Goal: Task Accomplishment & Management: Manage account settings

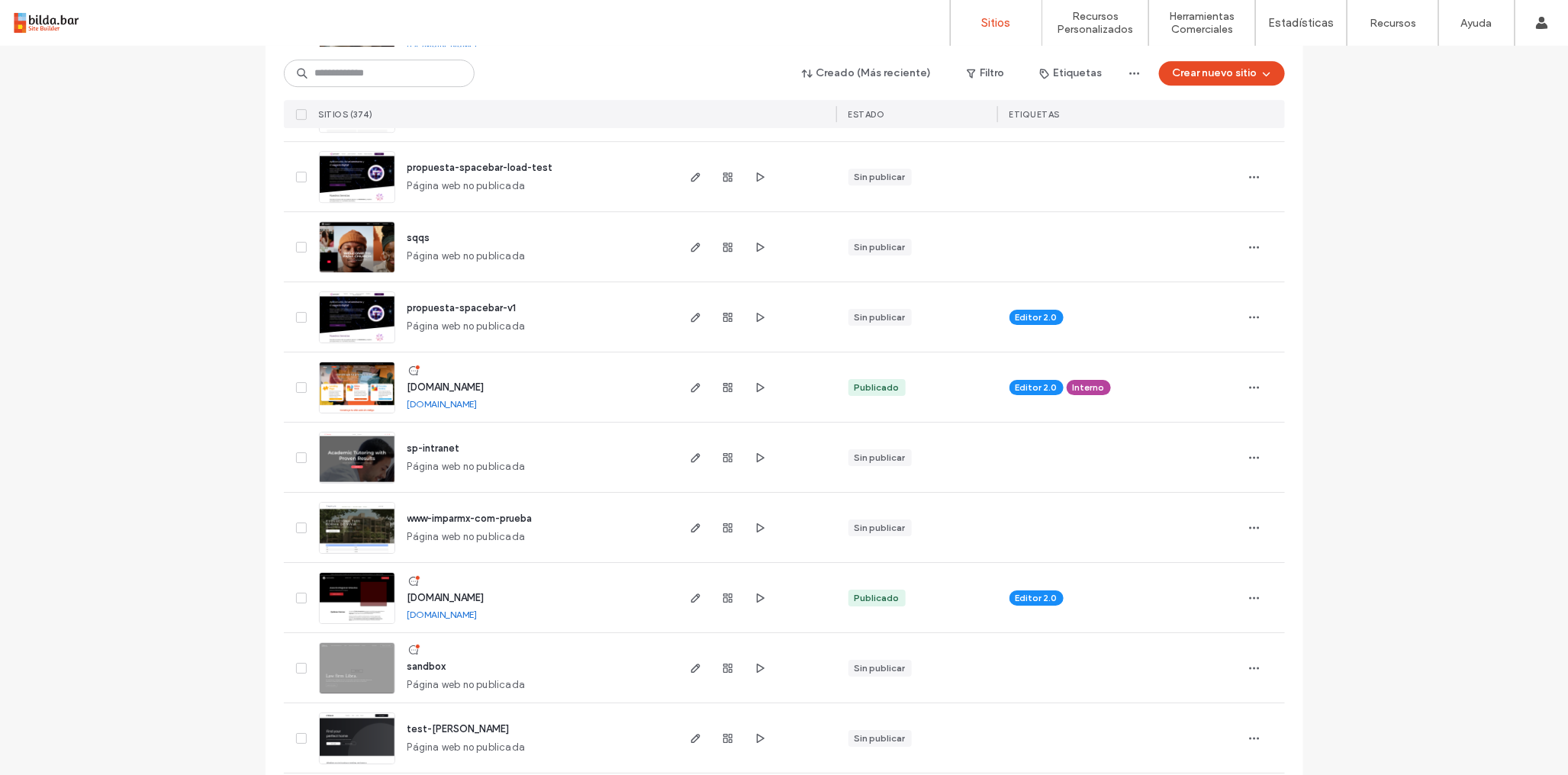
scroll to position [2310, 0]
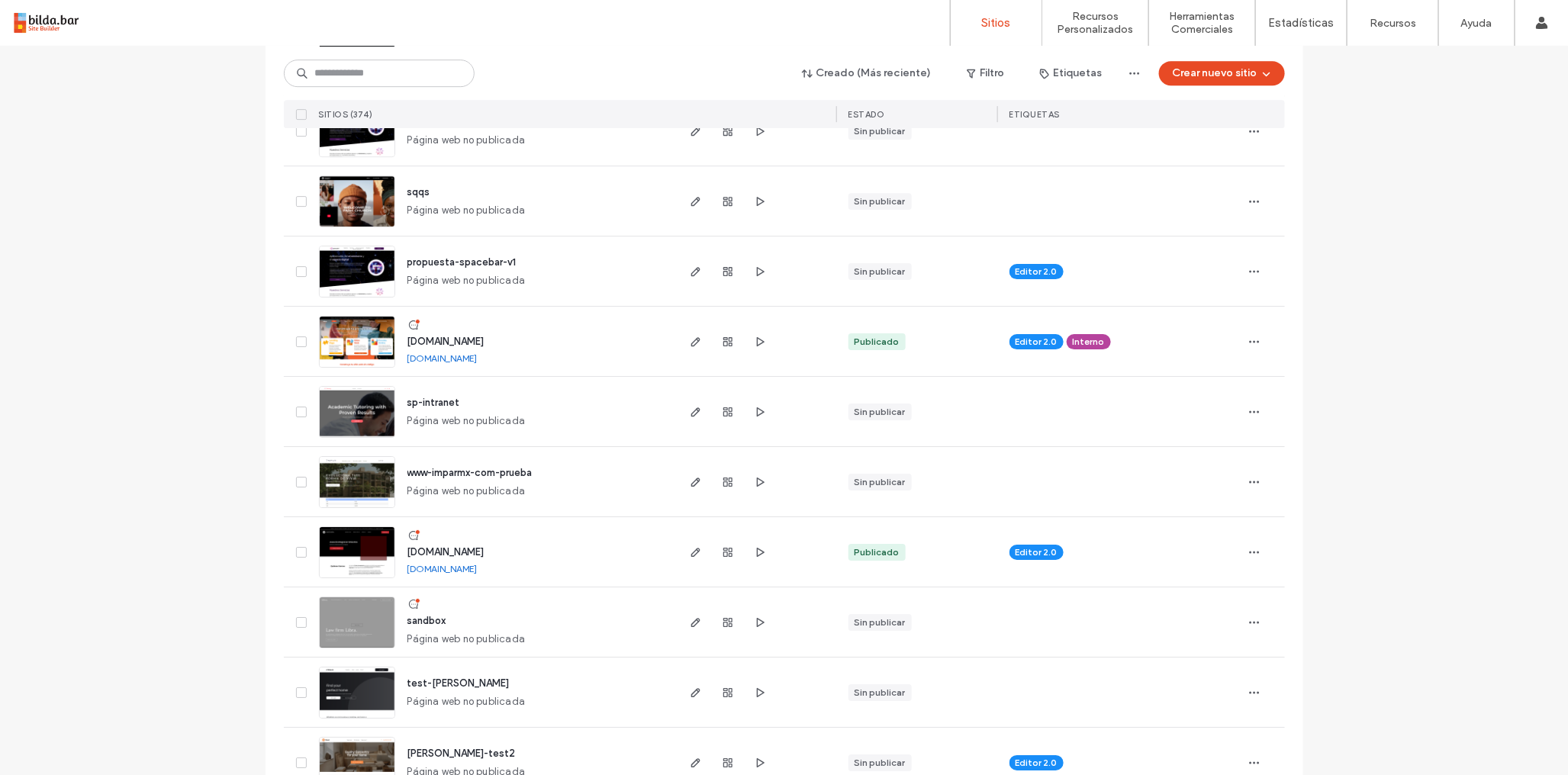
drag, startPoint x: 687, startPoint y: 340, endPoint x: 675, endPoint y: 328, distance: 17.0
click at [690, 340] on icon "button" at bounding box center [696, 342] width 12 height 12
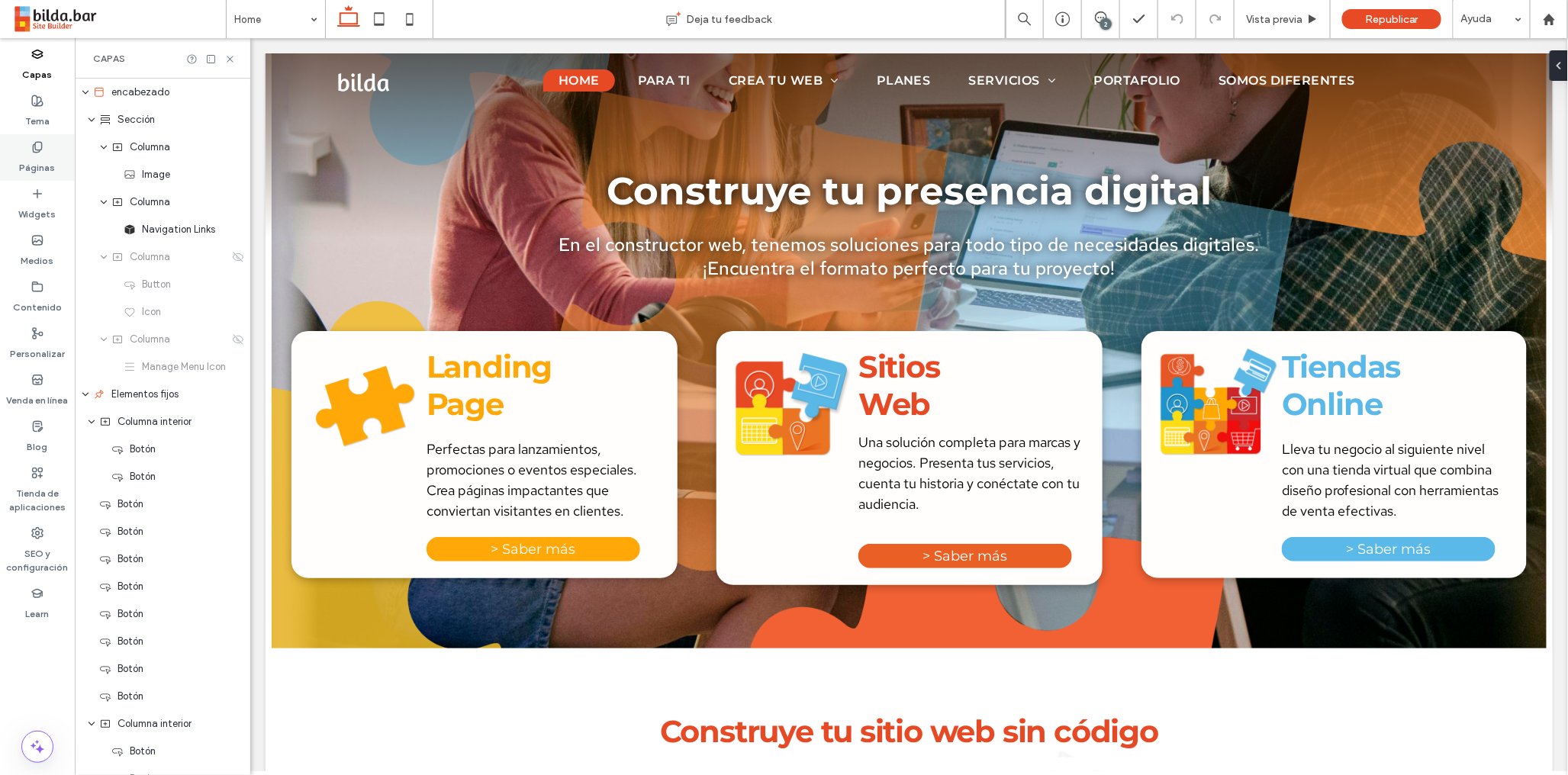
click at [39, 158] on label "Páginas" at bounding box center [38, 163] width 36 height 22
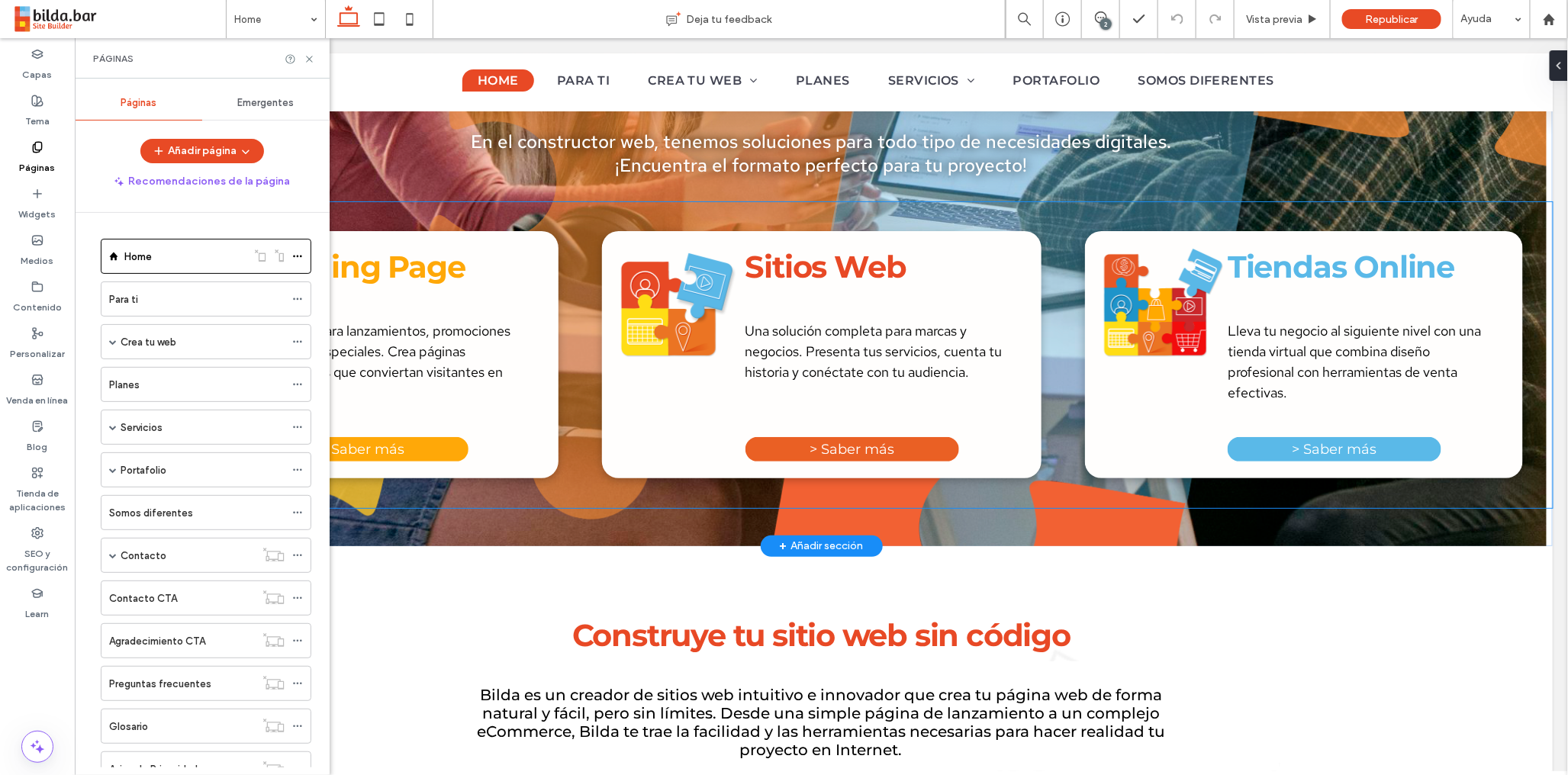
scroll to position [111, 0]
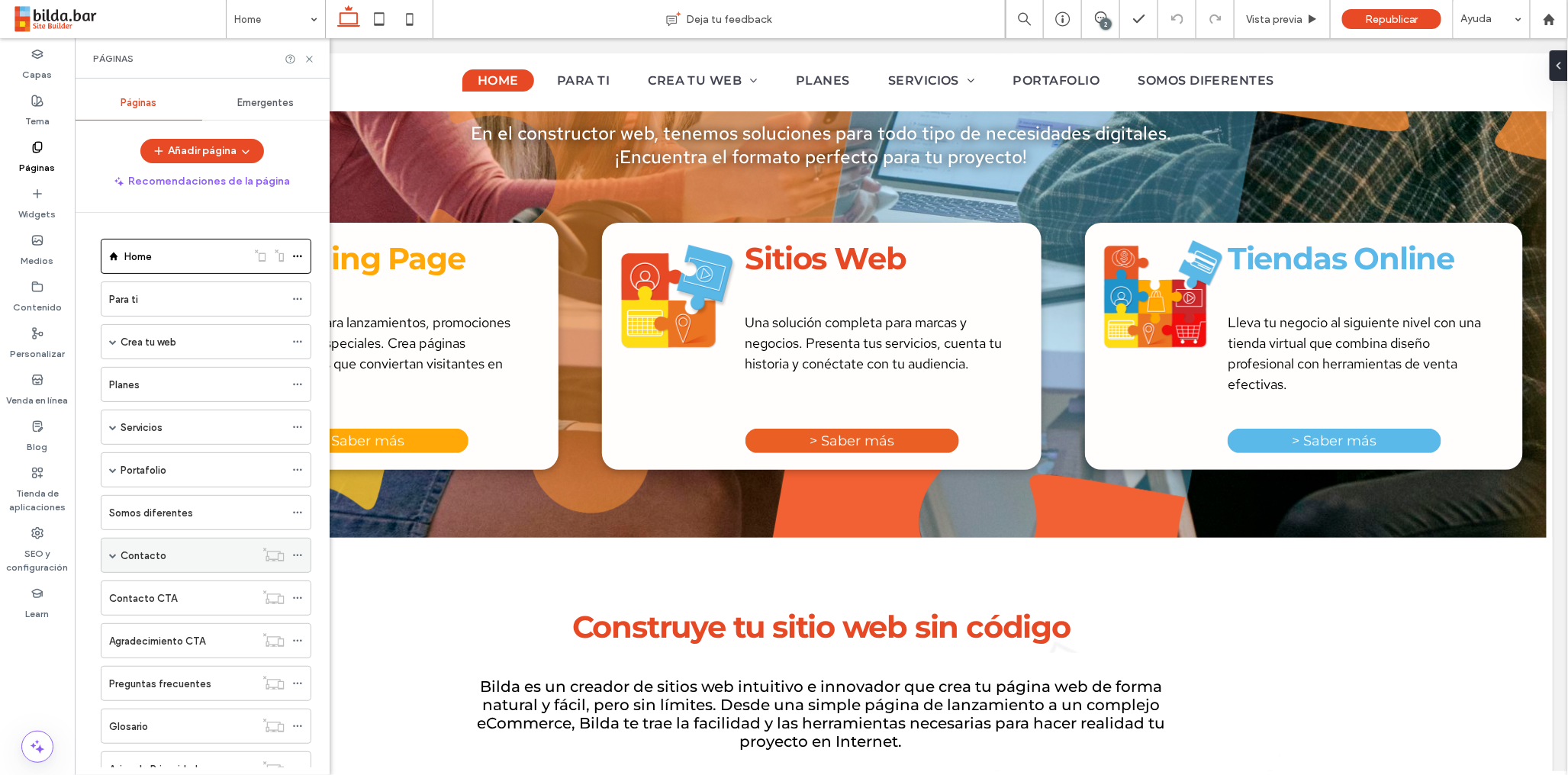
click at [110, 559] on span at bounding box center [113, 555] width 8 height 8
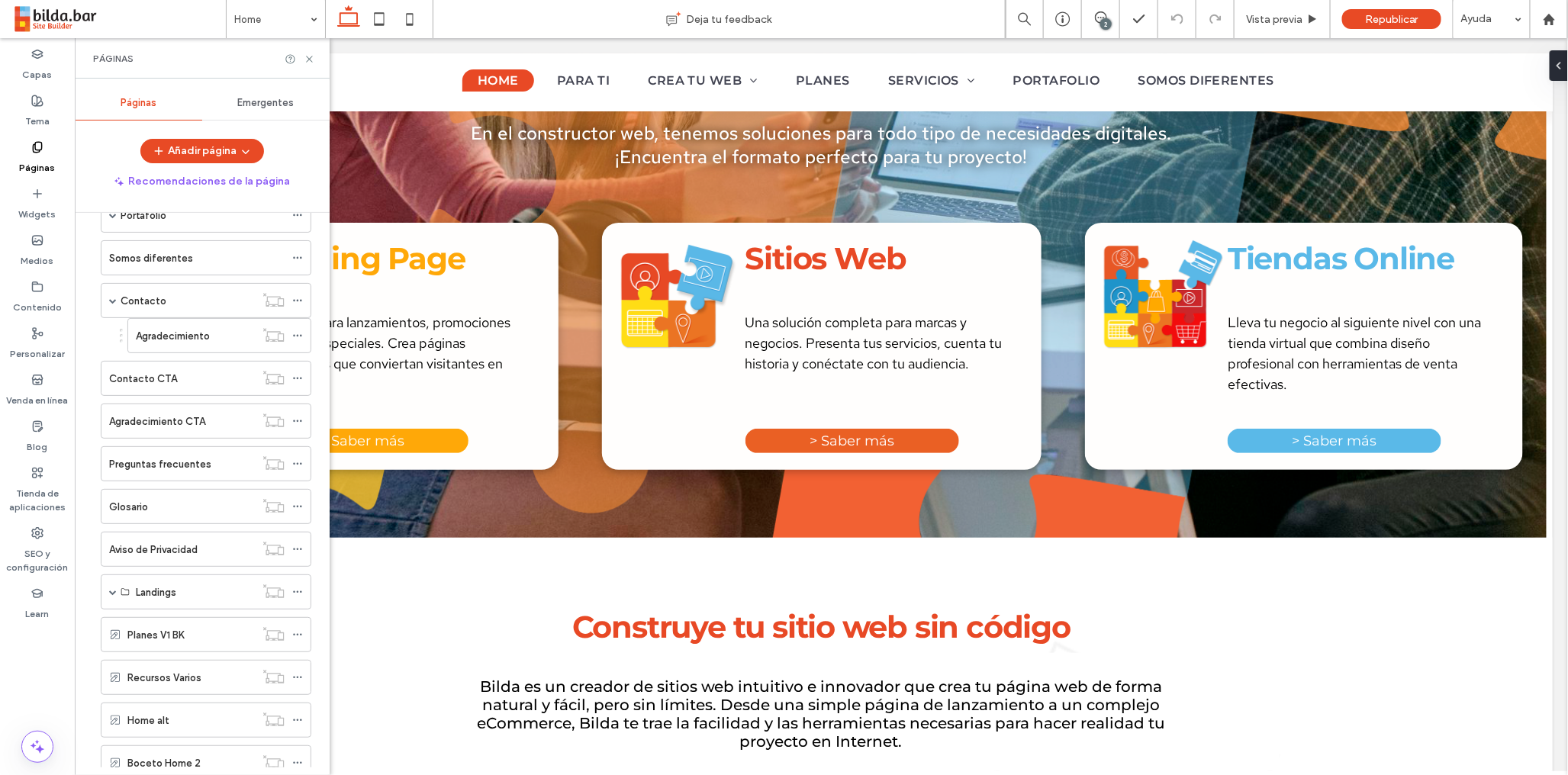
scroll to position [256, 0]
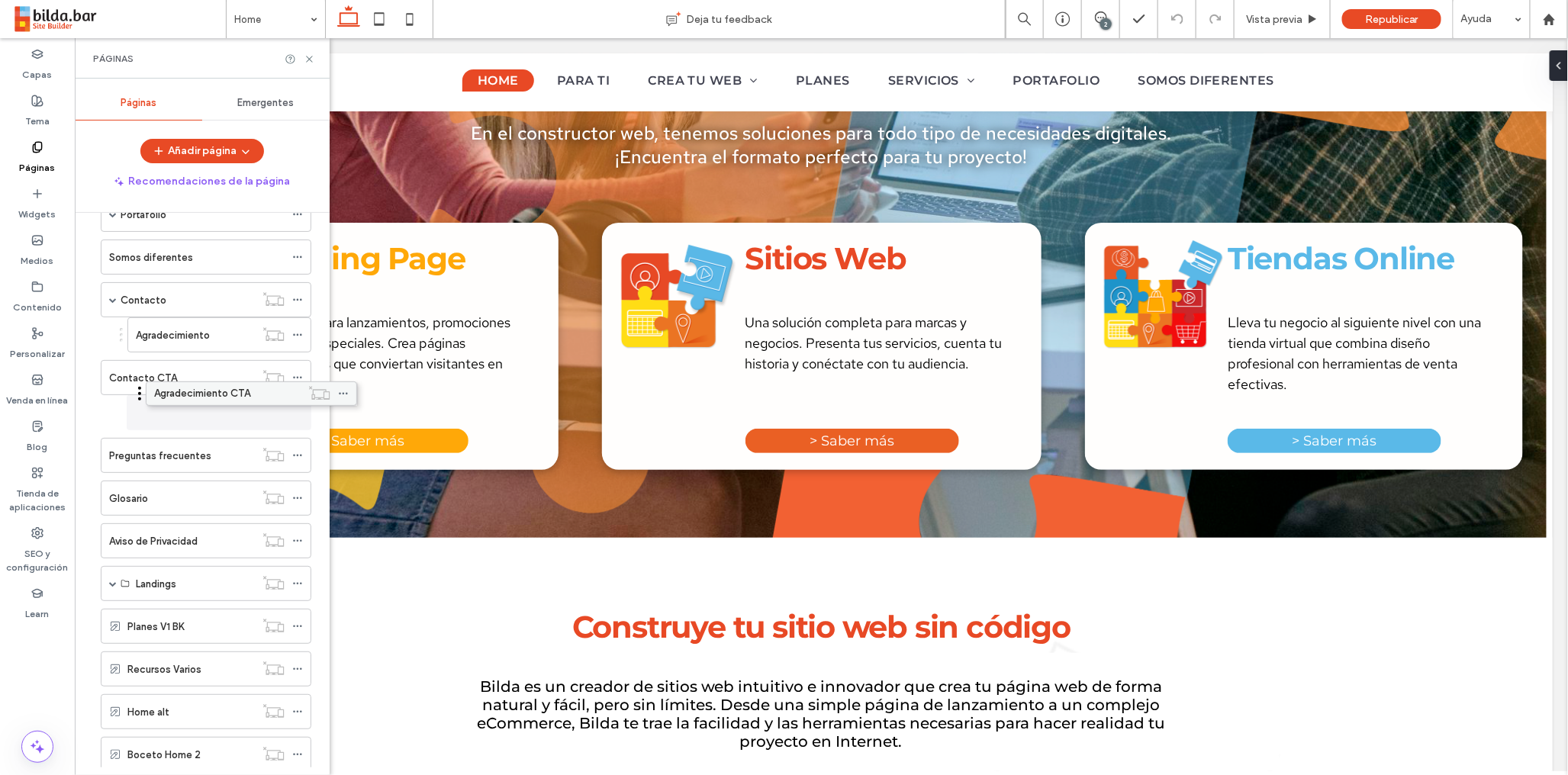
drag, startPoint x: 139, startPoint y: 423, endPoint x: 184, endPoint y: 400, distance: 50.5
click at [110, 586] on span at bounding box center [113, 583] width 8 height 8
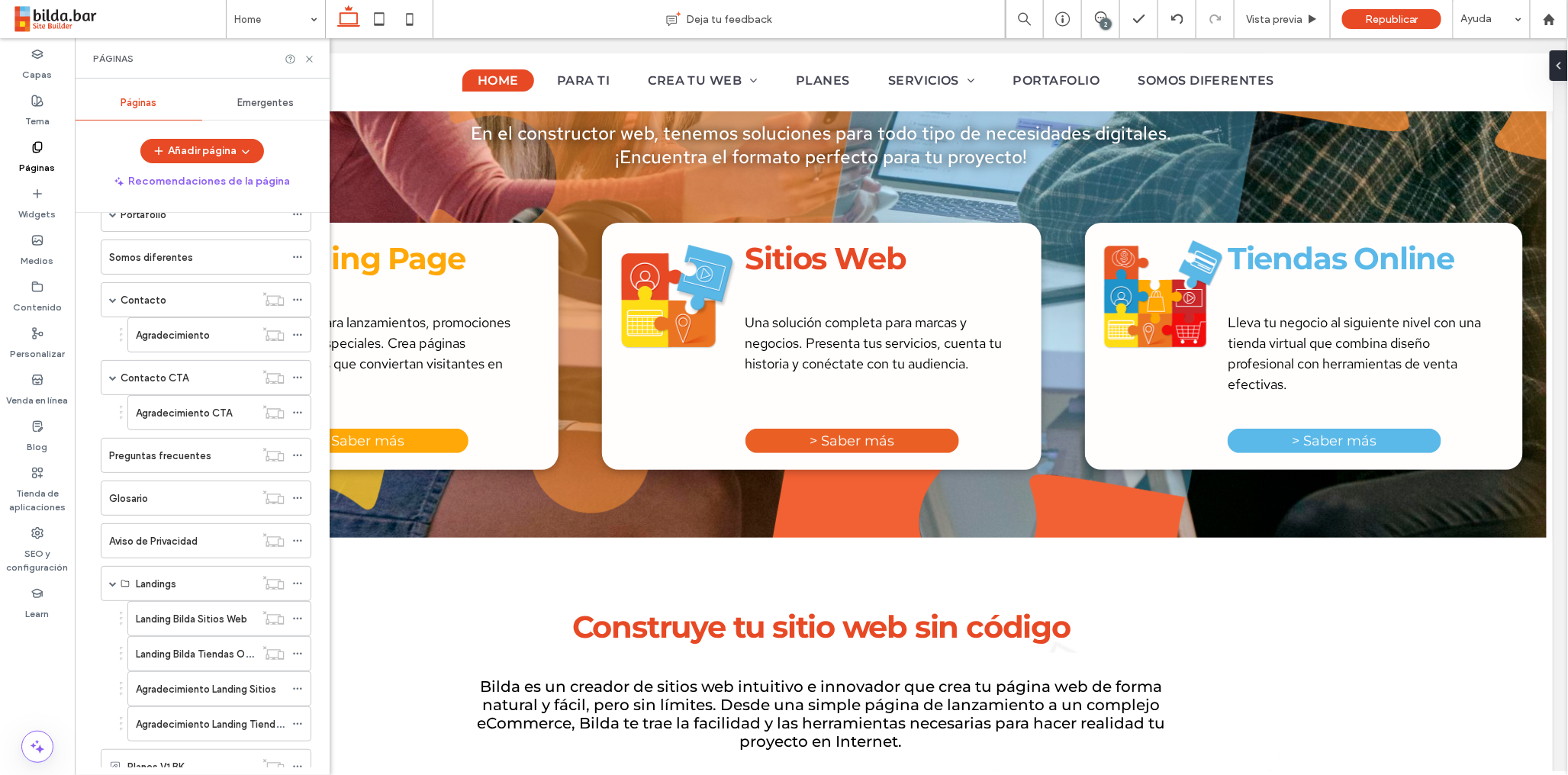
click at [197, 345] on div "Agradecimiento" at bounding box center [195, 335] width 119 height 34
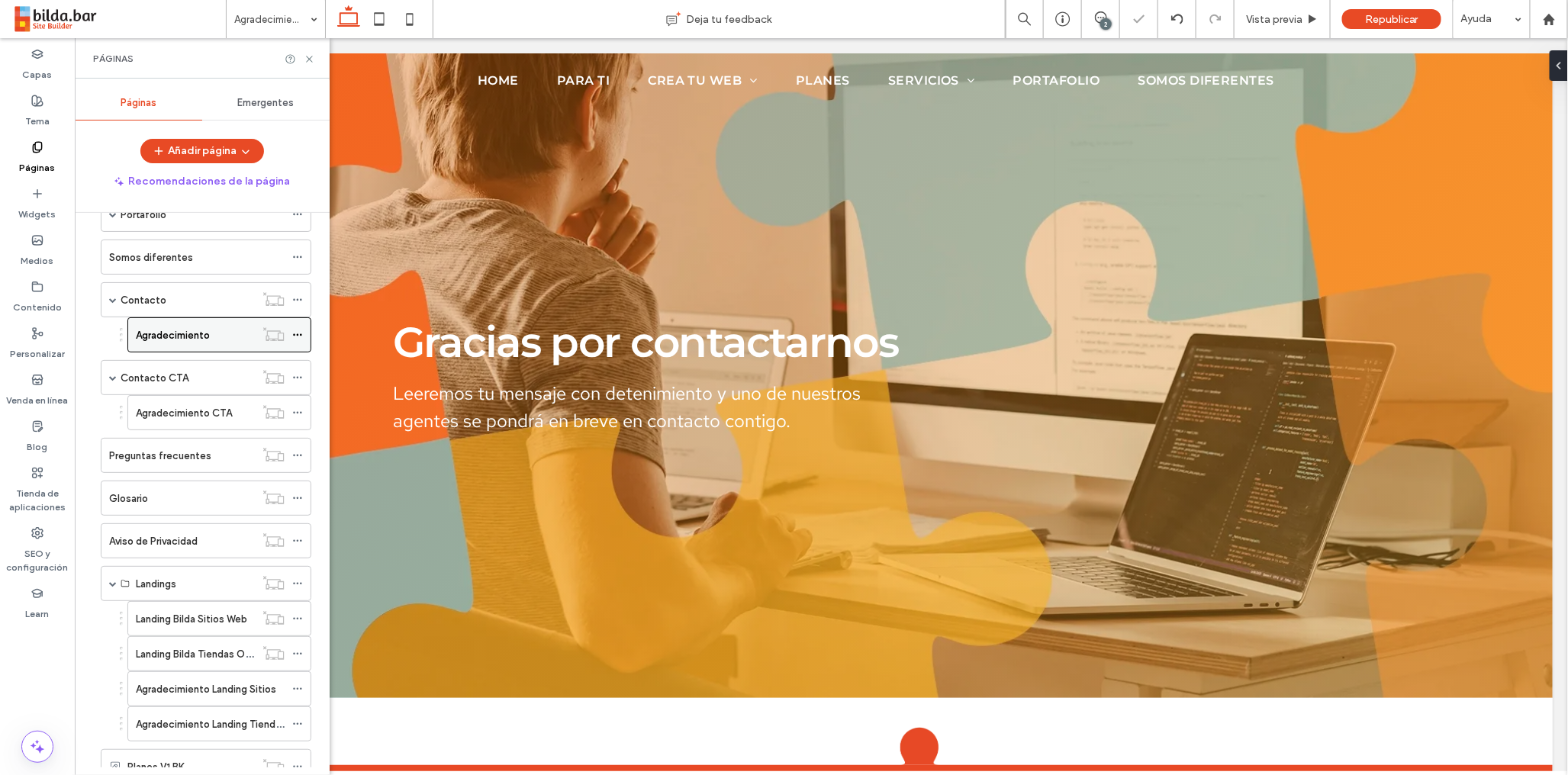
click at [305, 336] on div at bounding box center [301, 335] width 18 height 23
drag, startPoint x: 301, startPoint y: 336, endPoint x: 317, endPoint y: 284, distance: 54.4
click at [302, 336] on icon at bounding box center [297, 334] width 10 height 10
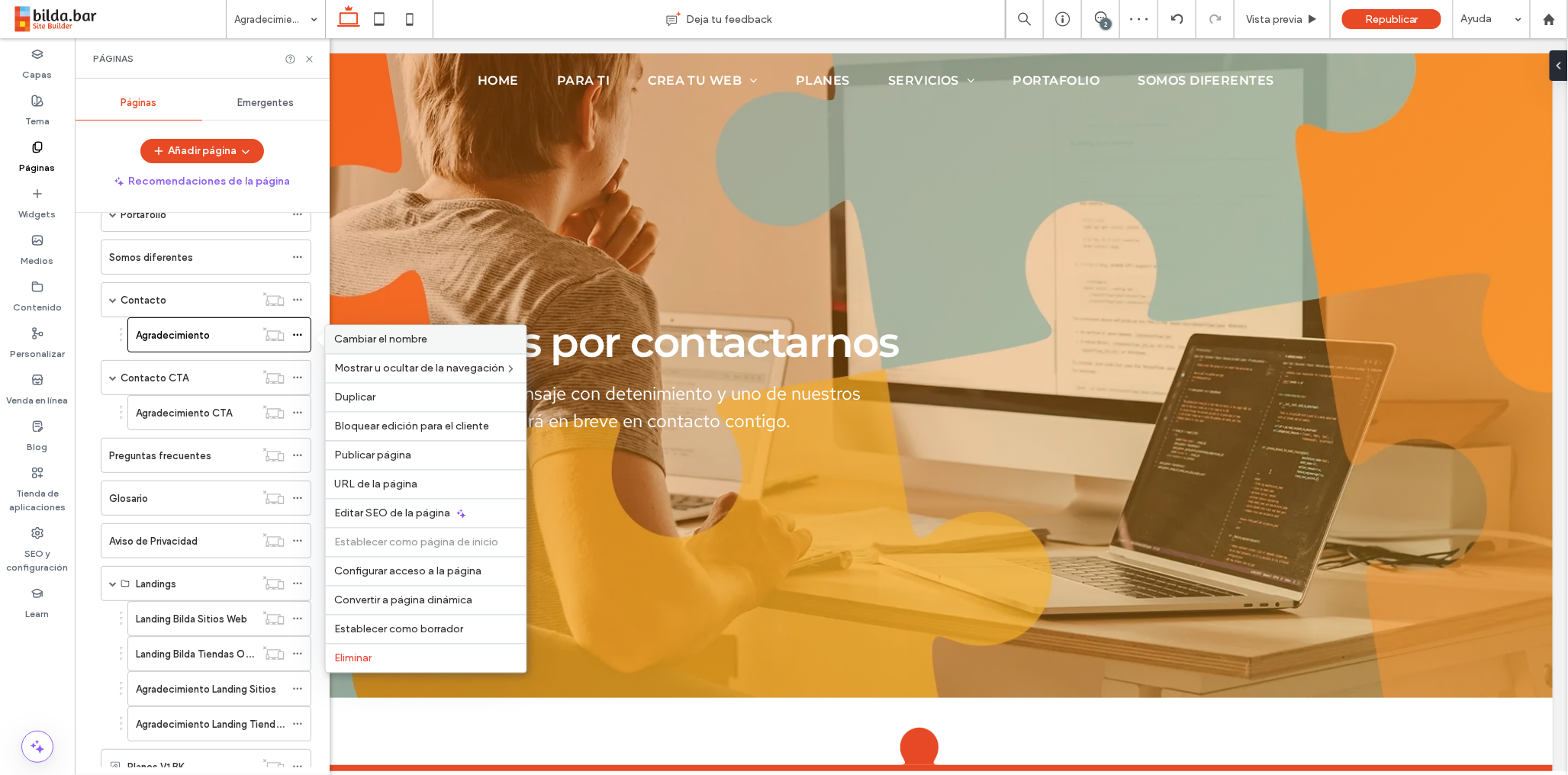
click at [386, 337] on span "Cambiar el nombre" at bounding box center [381, 340] width 93 height 13
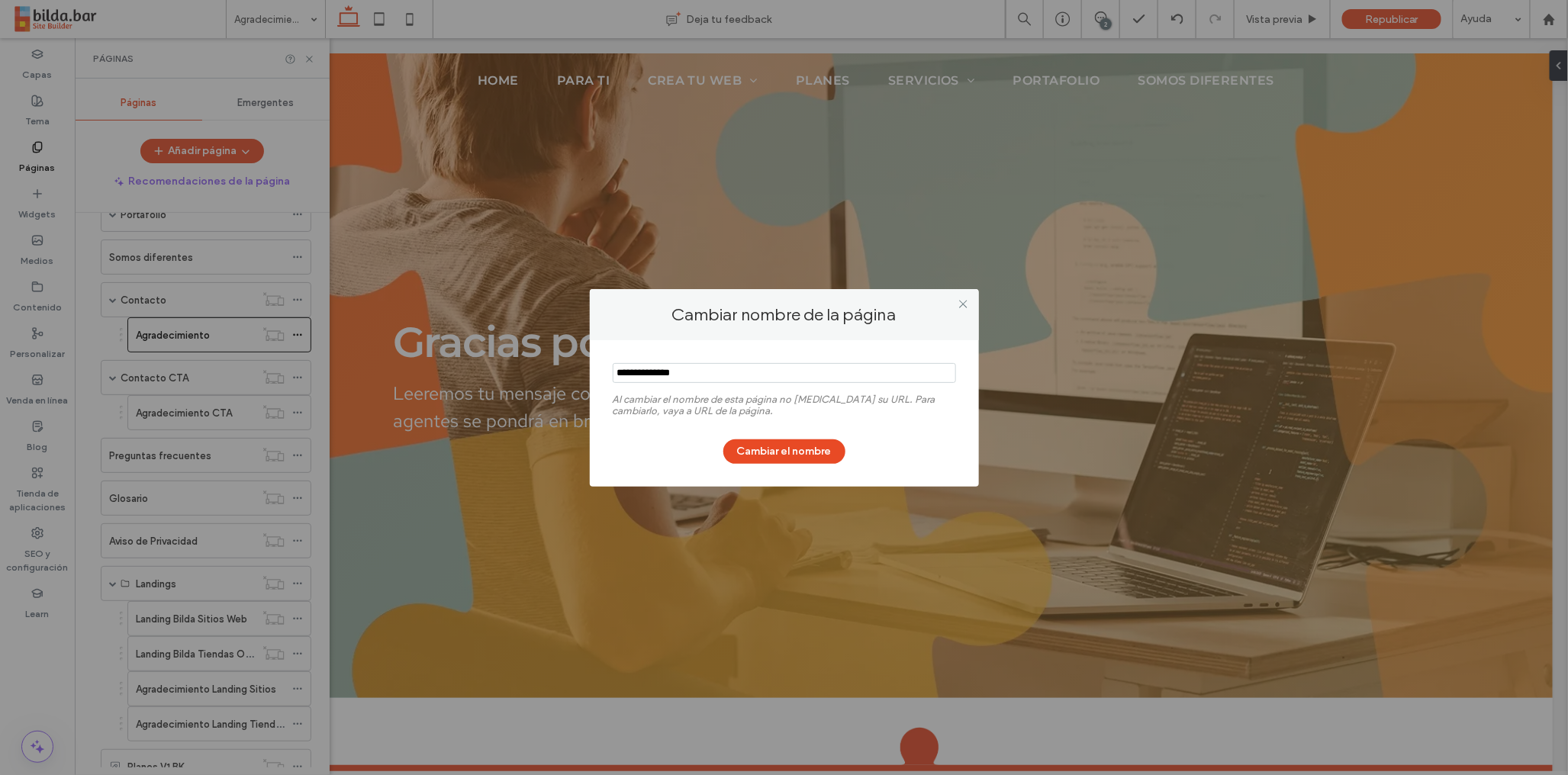
drag, startPoint x: 965, startPoint y: 300, endPoint x: 889, endPoint y: 290, distance: 76.7
click at [959, 300] on icon at bounding box center [963, 304] width 11 height 11
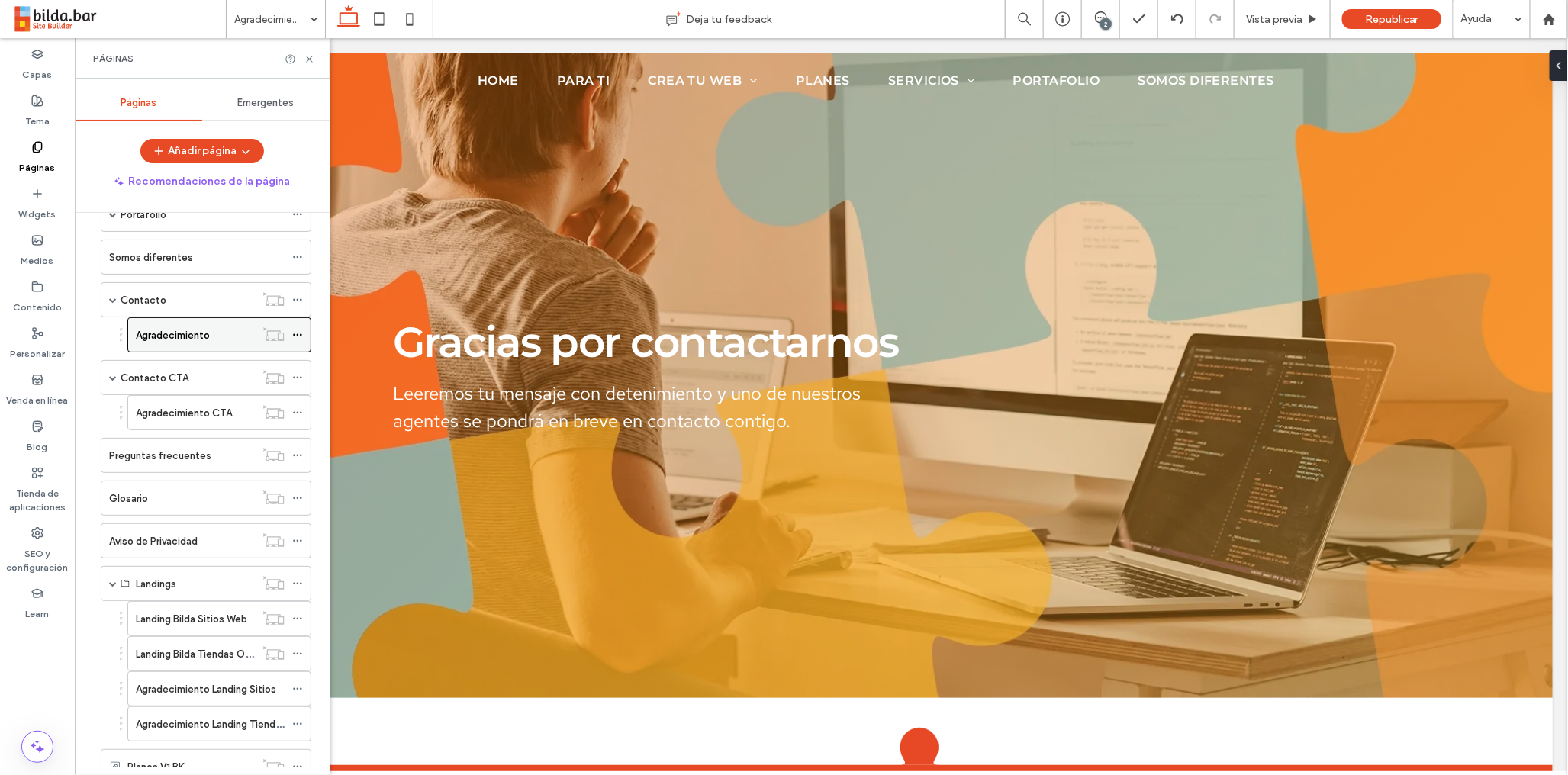
drag, startPoint x: 304, startPoint y: 338, endPoint x: 305, endPoint y: 322, distance: 16.0
click at [305, 338] on div at bounding box center [301, 335] width 18 height 23
click at [302, 335] on icon at bounding box center [297, 334] width 10 height 10
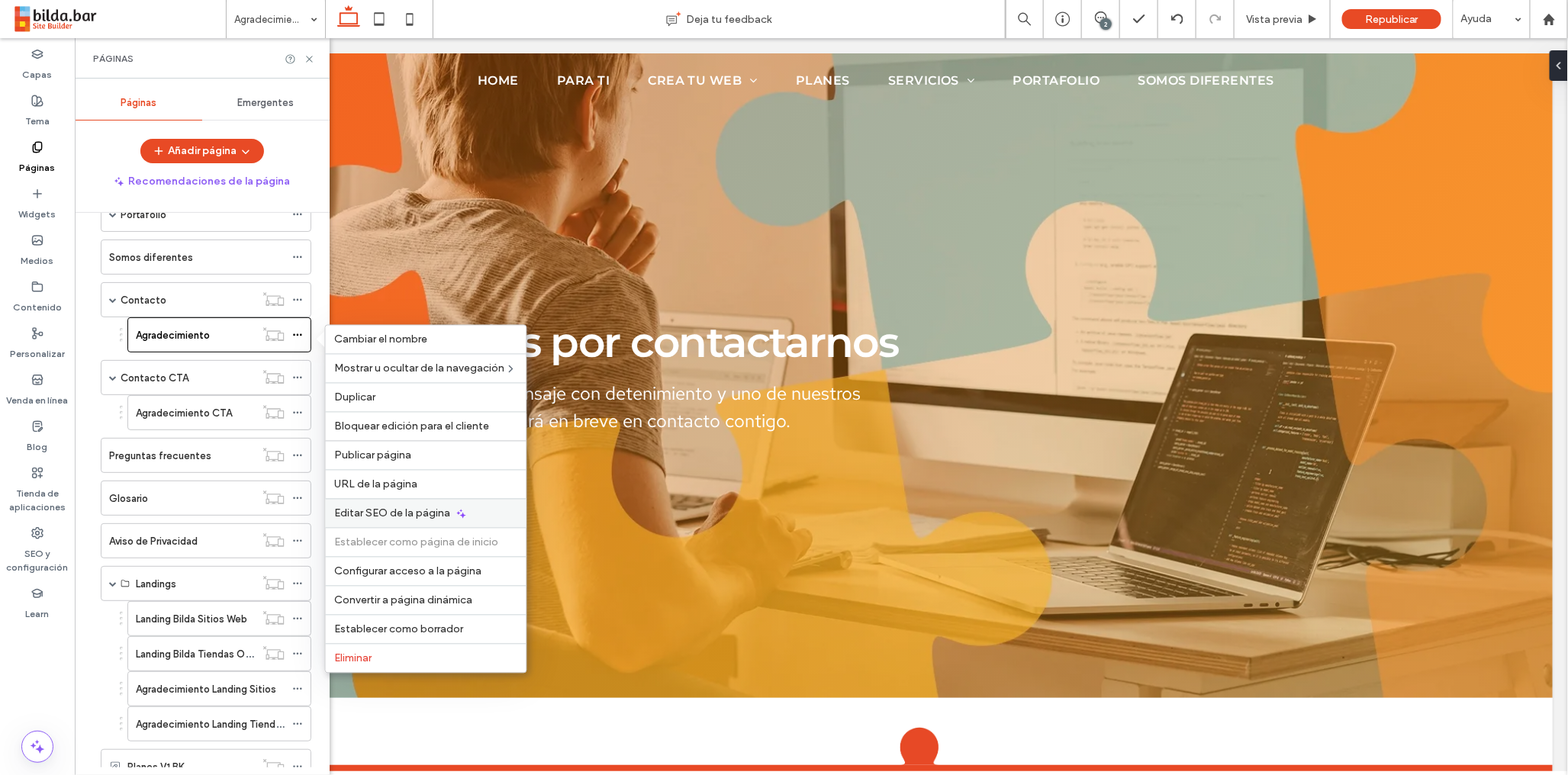
click at [372, 509] on span "Editar SEO de la página" at bounding box center [393, 514] width 116 height 13
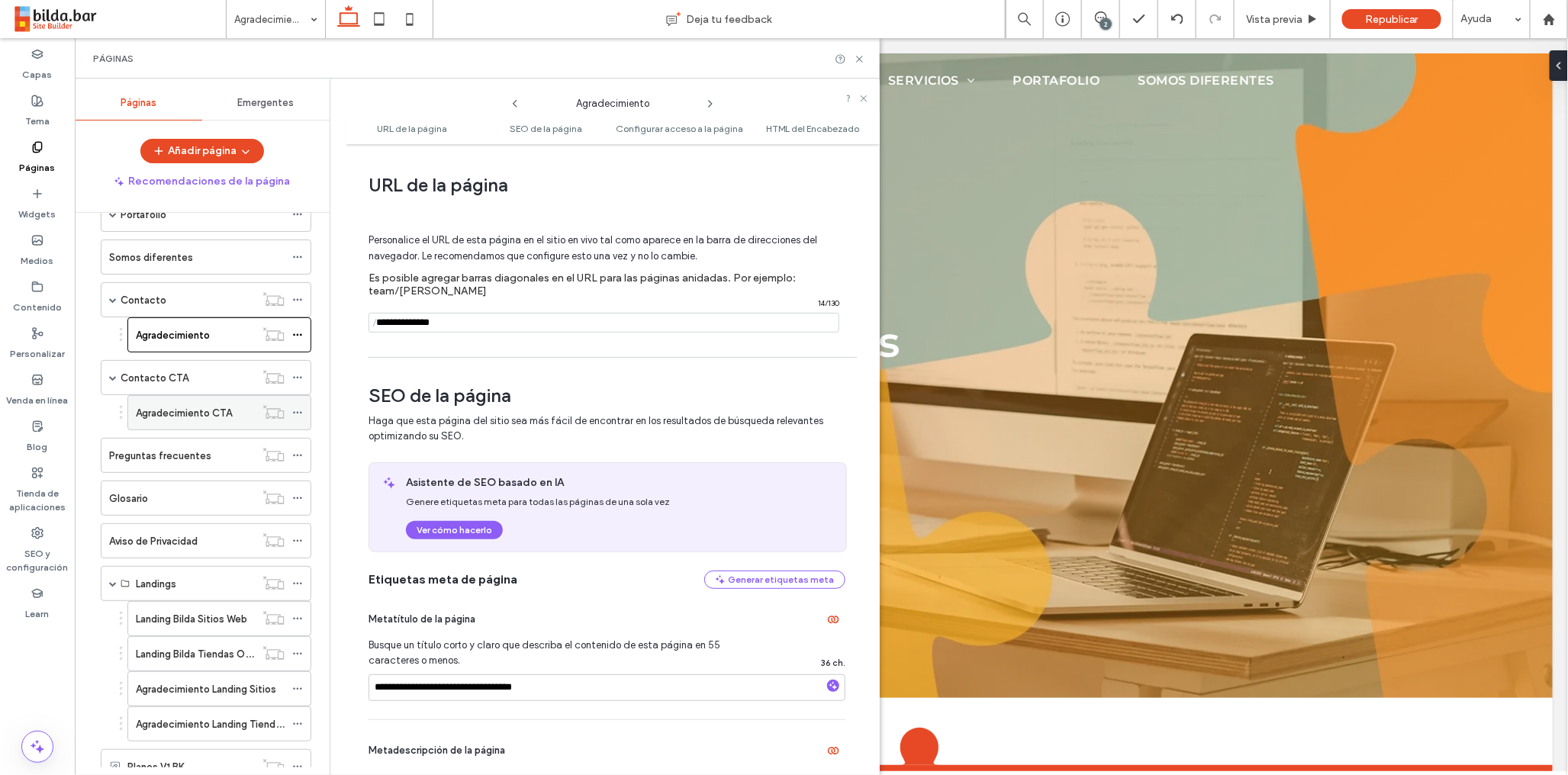
click at [297, 413] on icon at bounding box center [297, 413] width 10 height 10
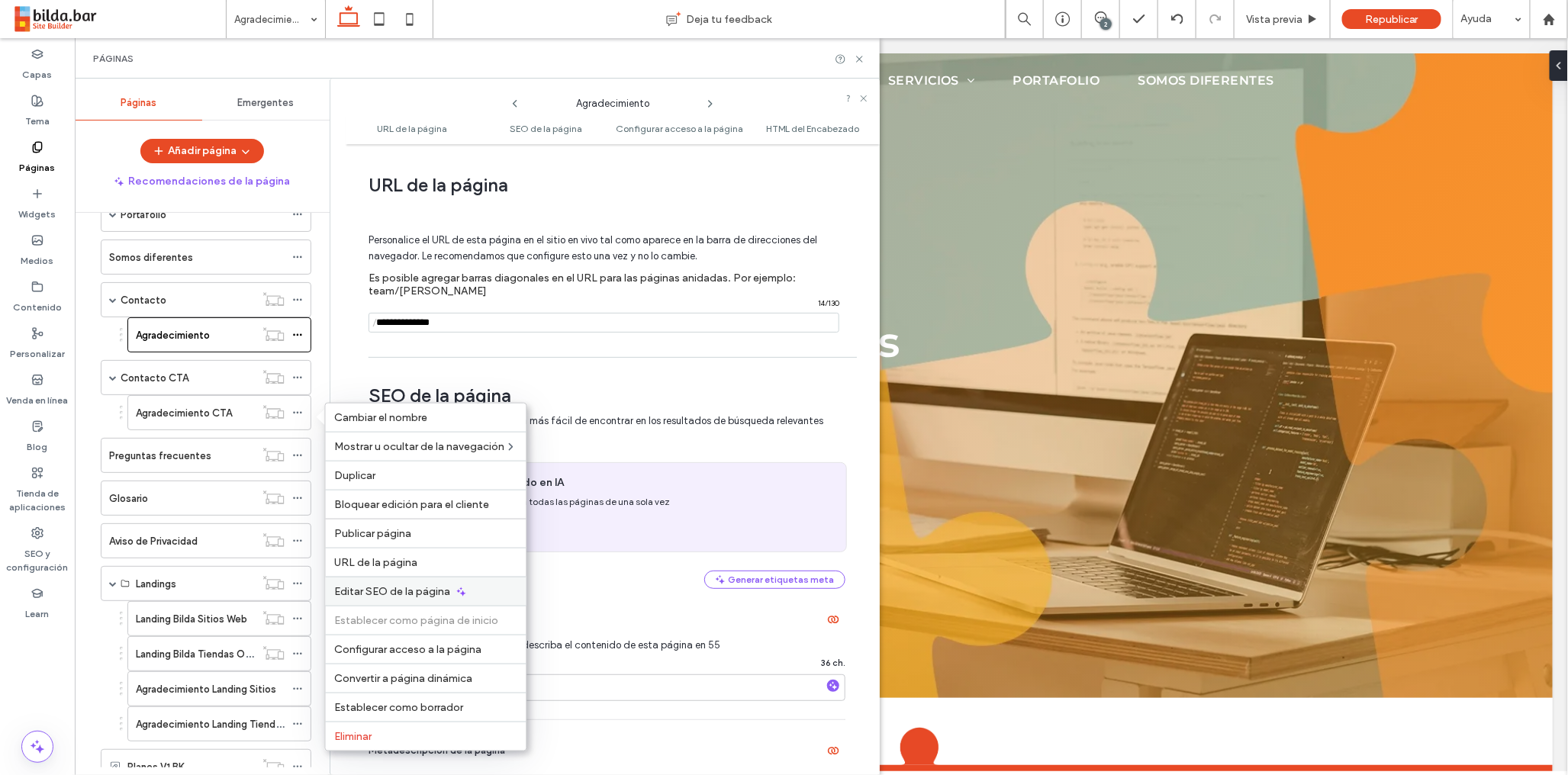
click at [369, 589] on span "Editar SEO de la página" at bounding box center [393, 592] width 116 height 13
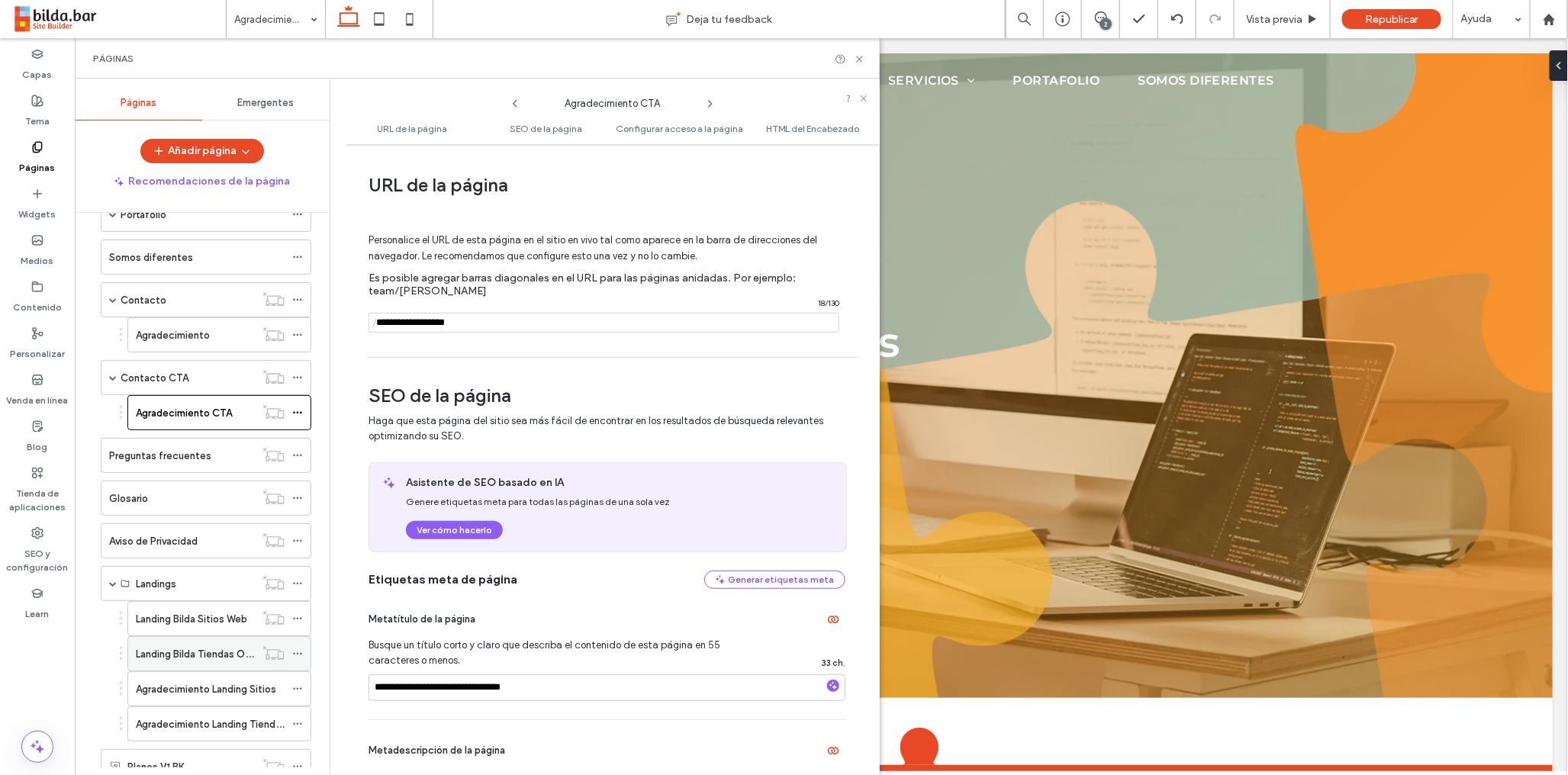
click at [299, 656] on icon at bounding box center [297, 653] width 10 height 10
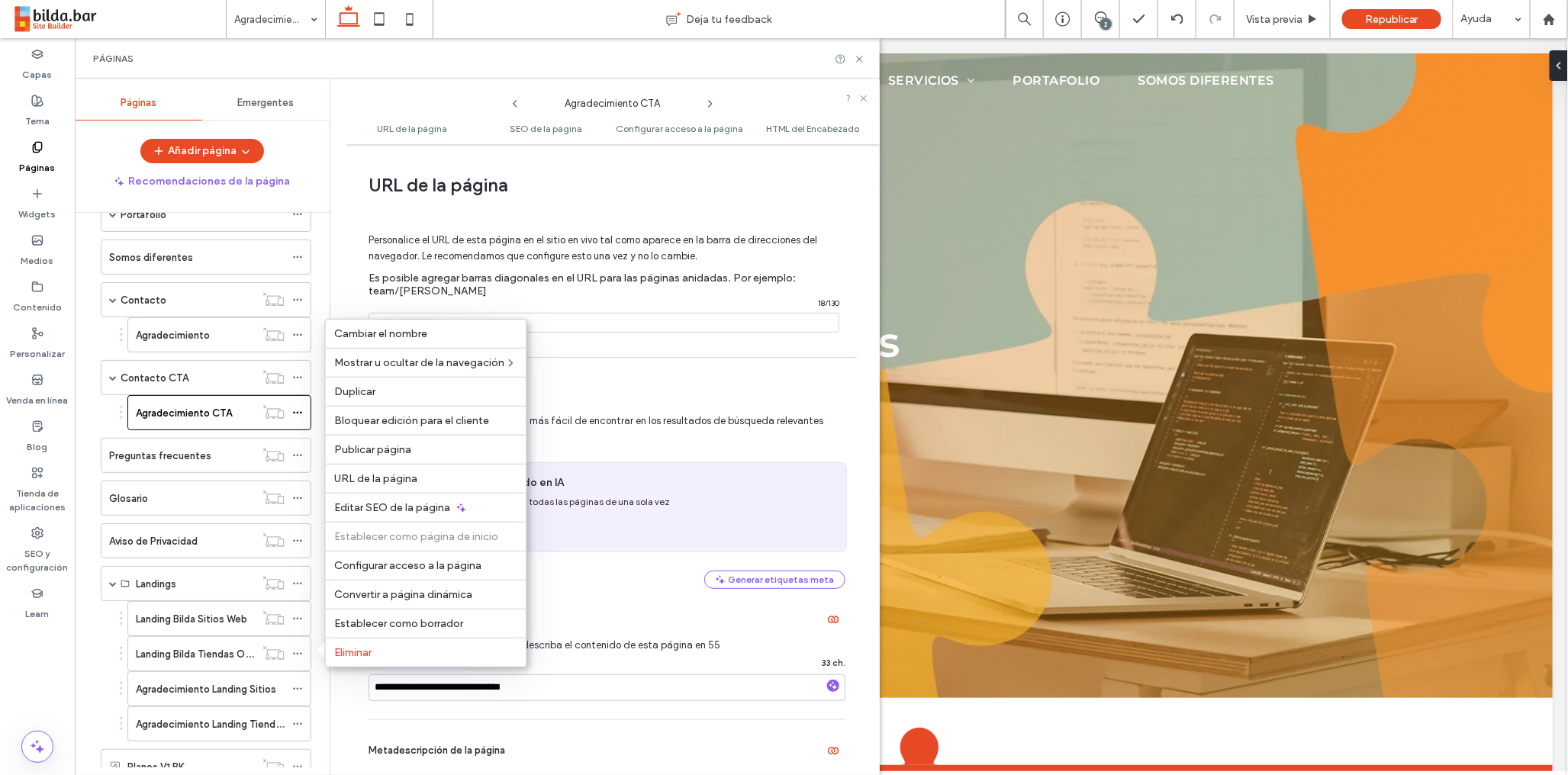
drag, startPoint x: 380, startPoint y: 475, endPoint x: 344, endPoint y: 531, distance: 66.6
click at [380, 474] on span "URL de la página" at bounding box center [377, 479] width 83 height 13
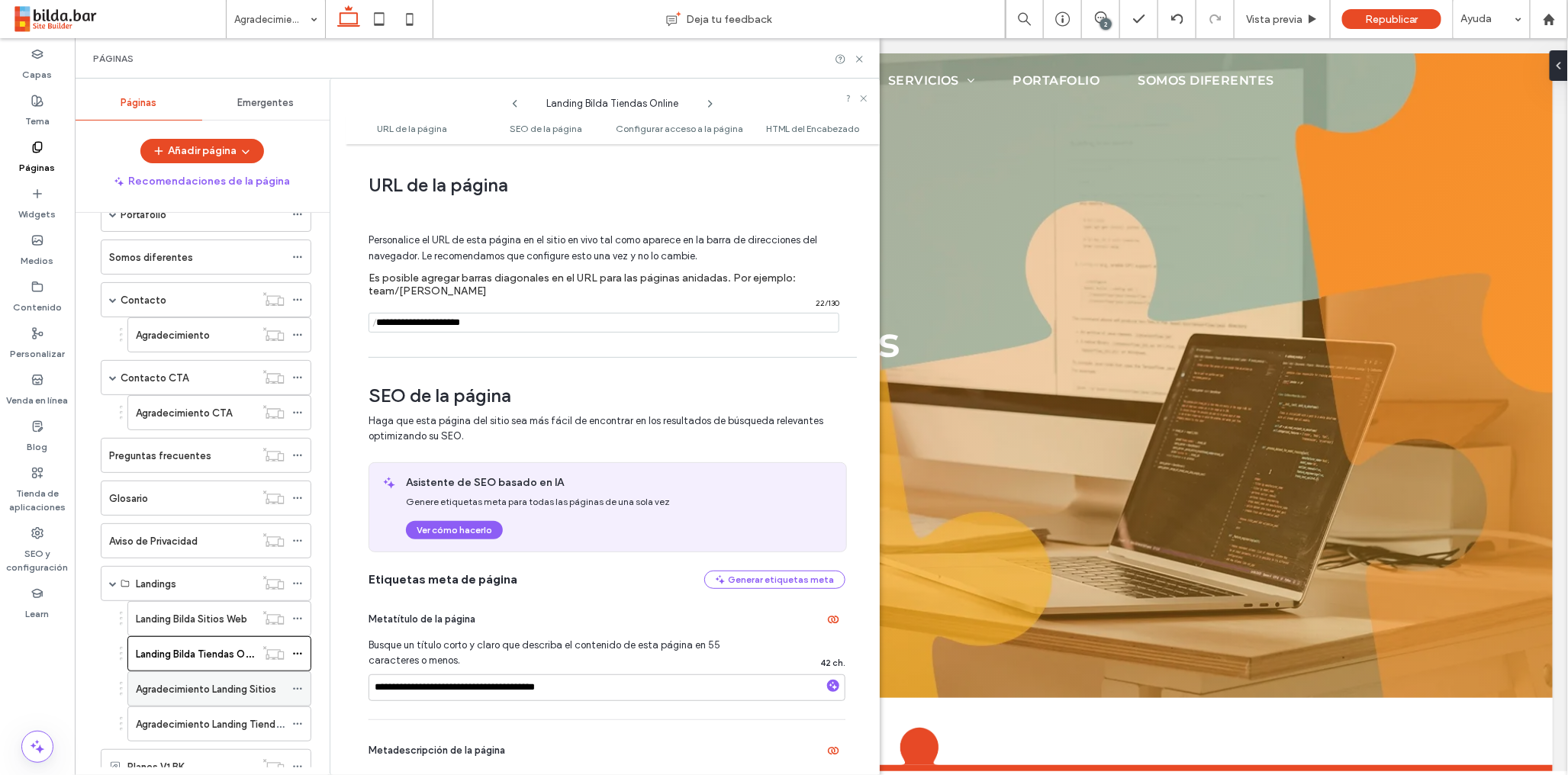
click at [303, 694] on icon at bounding box center [297, 688] width 10 height 10
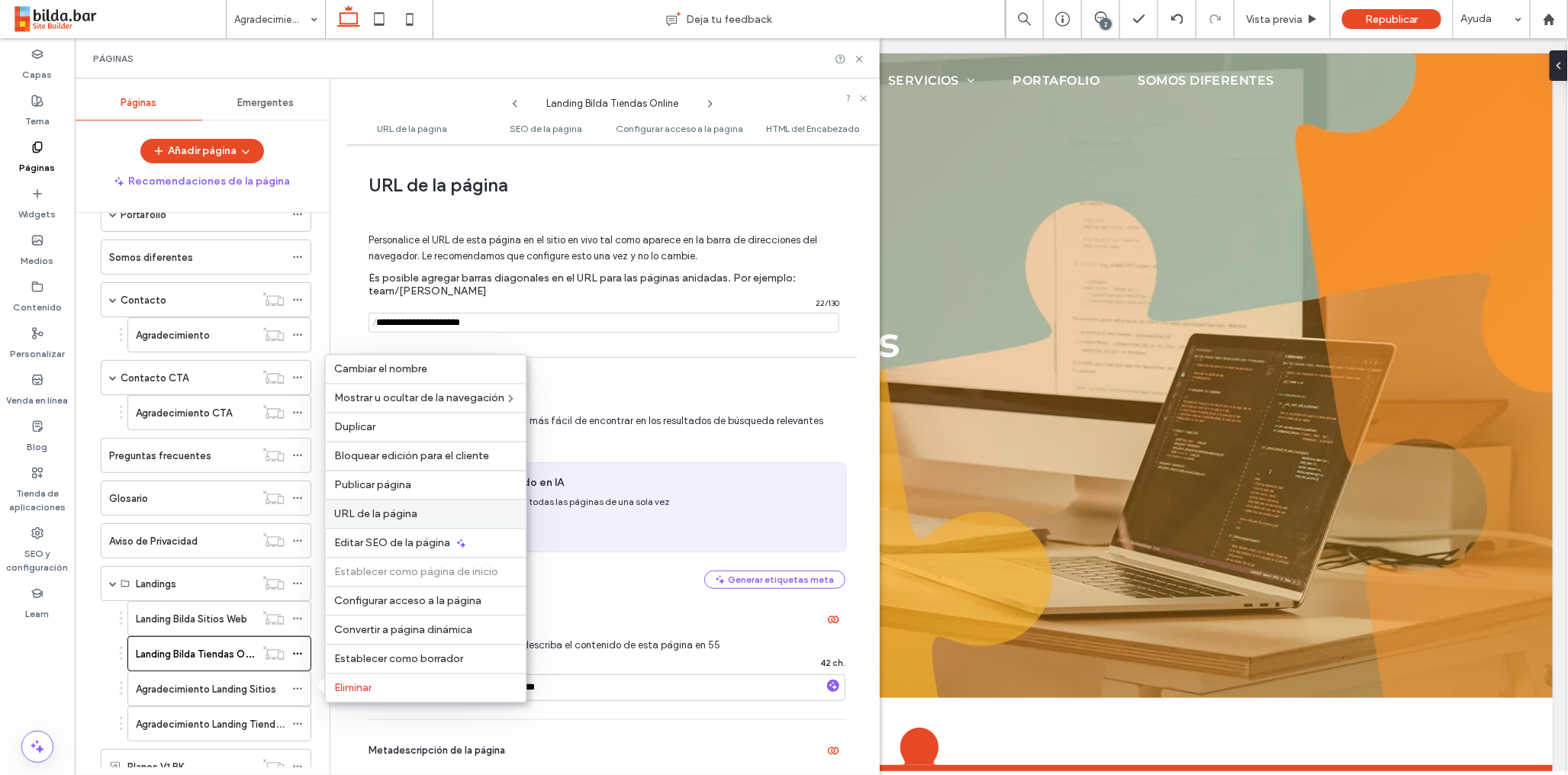
click at [377, 517] on span "URL de la página" at bounding box center [377, 514] width 83 height 13
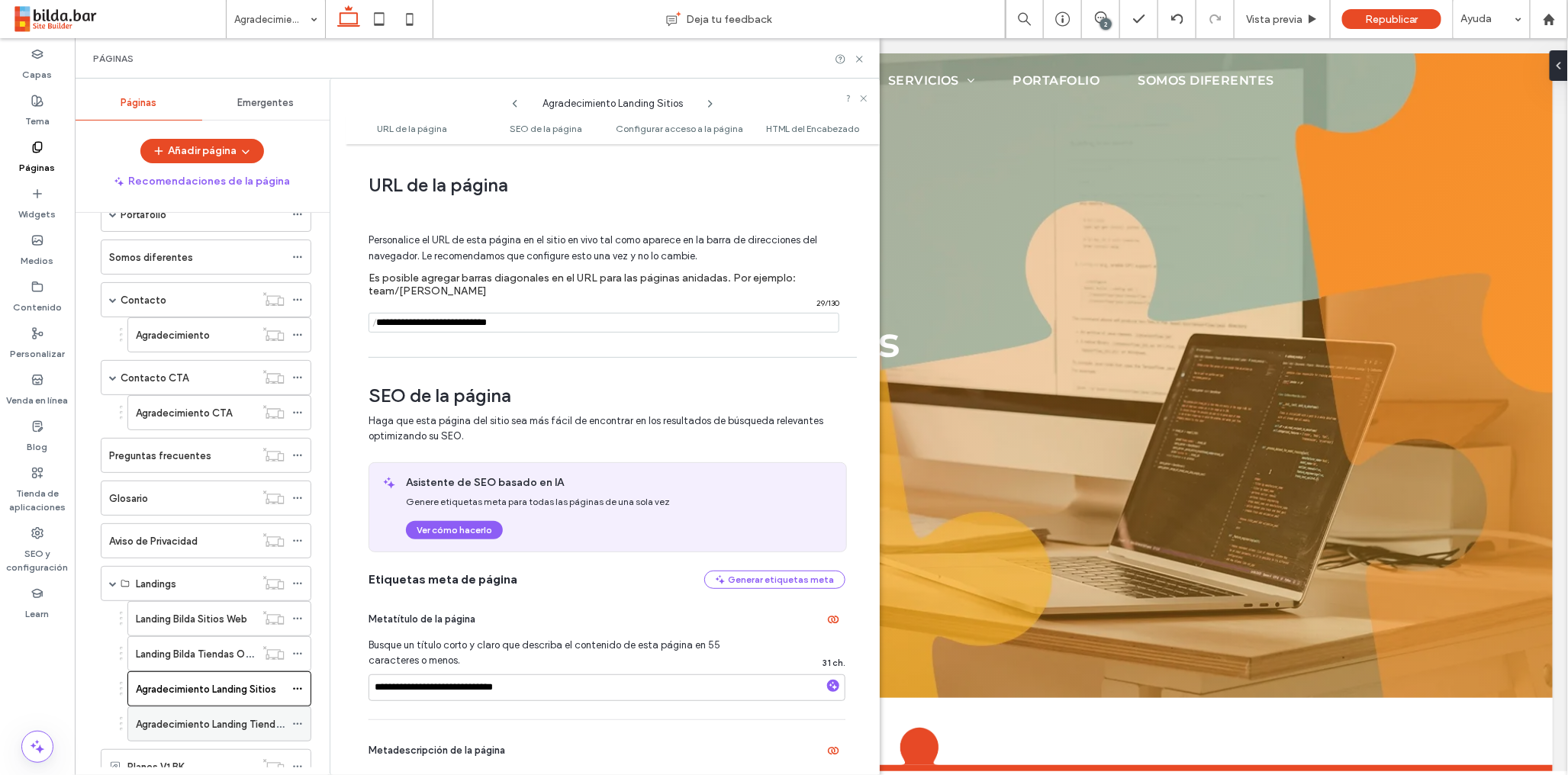
click at [296, 728] on icon at bounding box center [297, 723] width 10 height 10
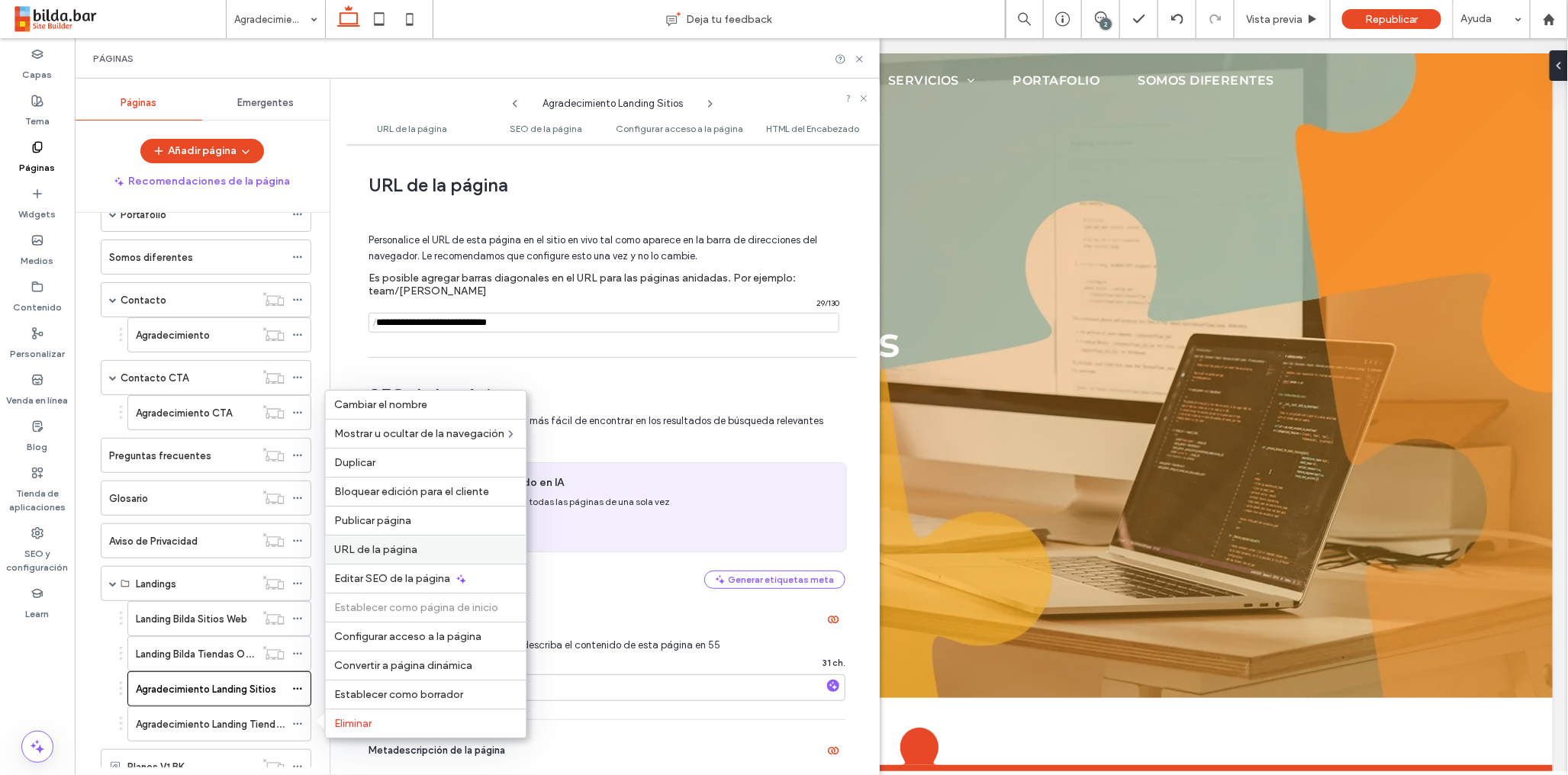
click at [423, 550] on label "URL de la página" at bounding box center [426, 549] width 182 height 13
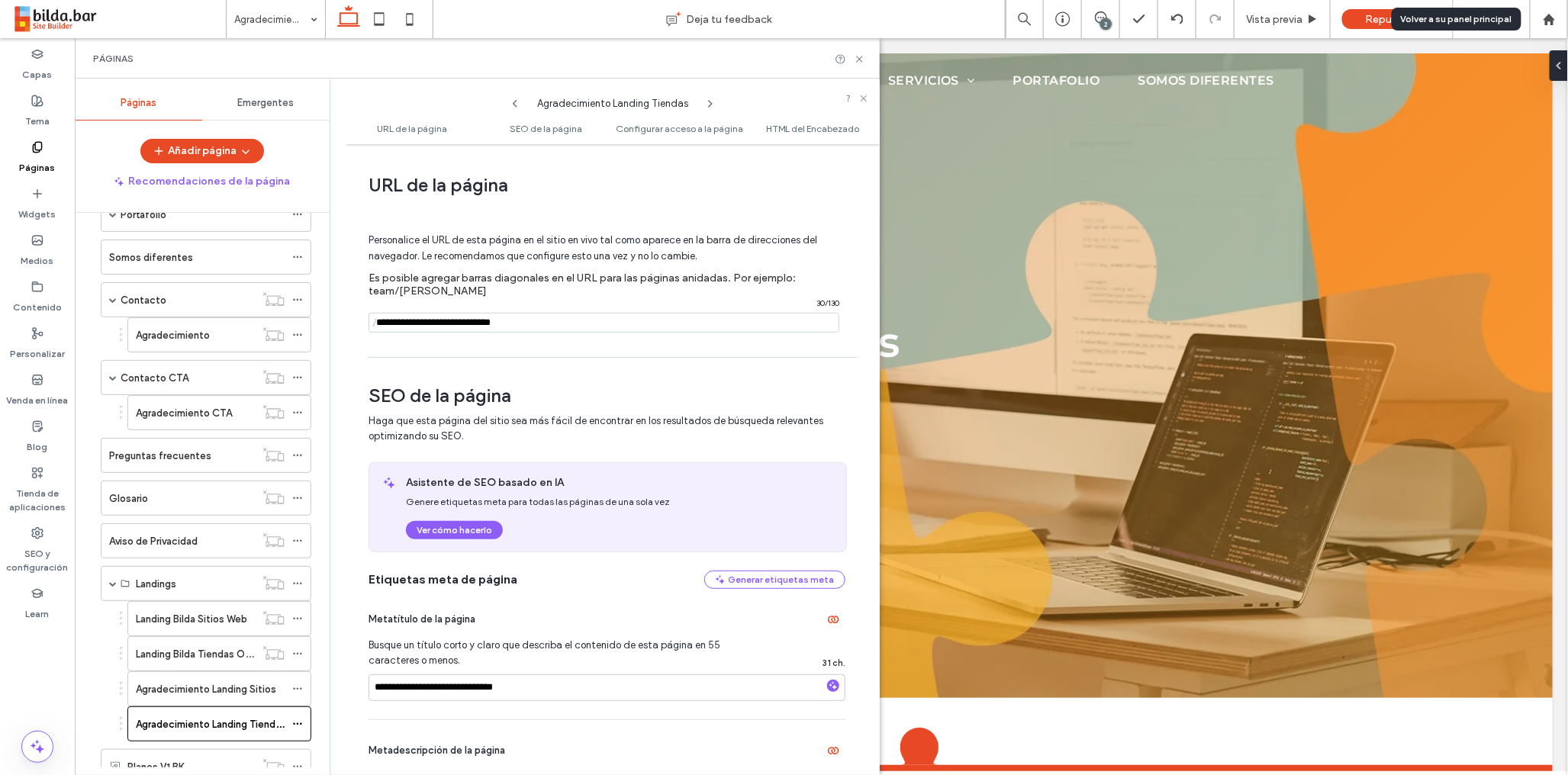
drag, startPoint x: 1550, startPoint y: 18, endPoint x: 1529, endPoint y: 22, distance: 21.4
click at [1550, 18] on use at bounding box center [1548, 19] width 11 height 11
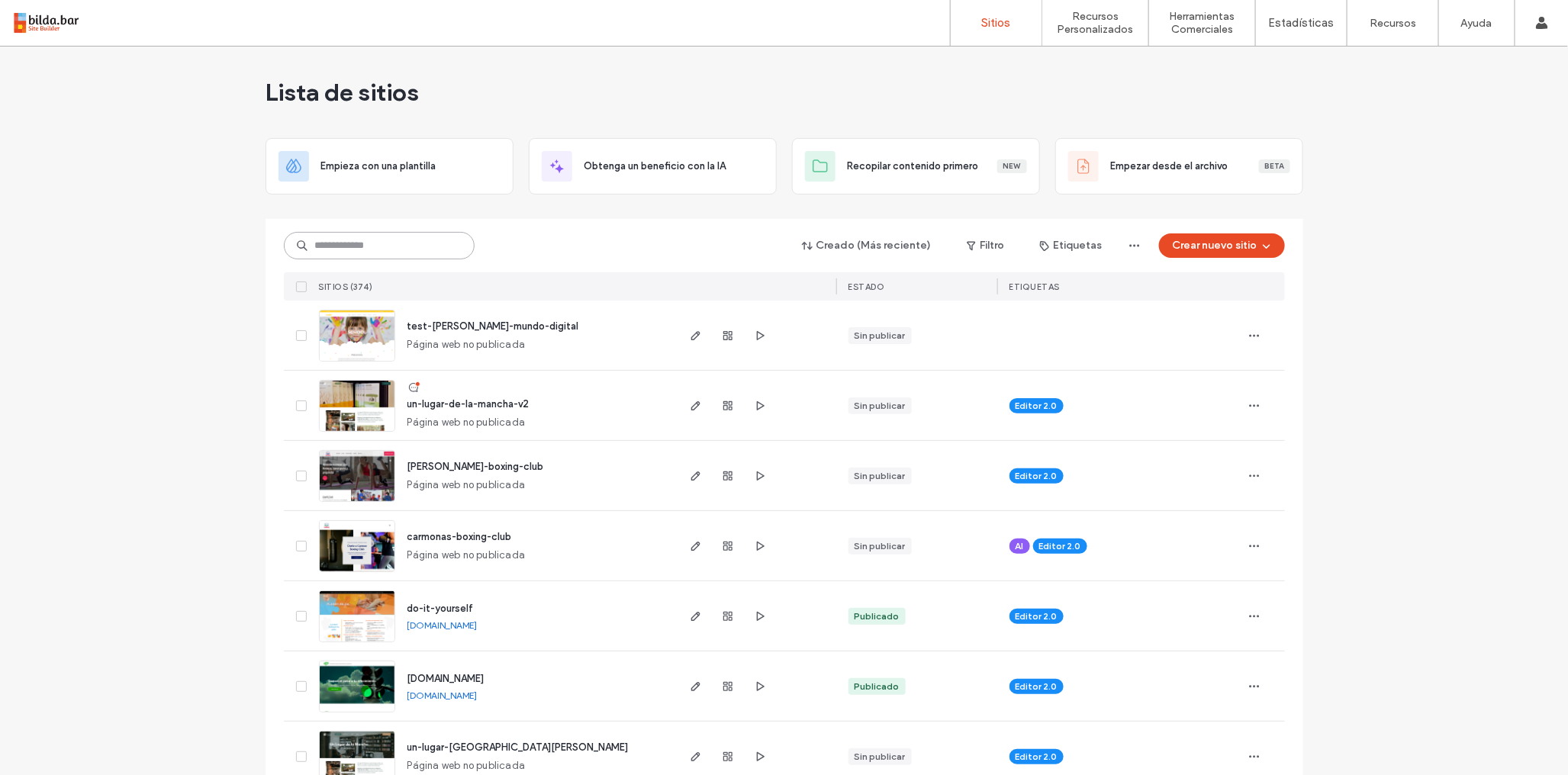
click at [369, 243] on input at bounding box center [379, 245] width 191 height 27
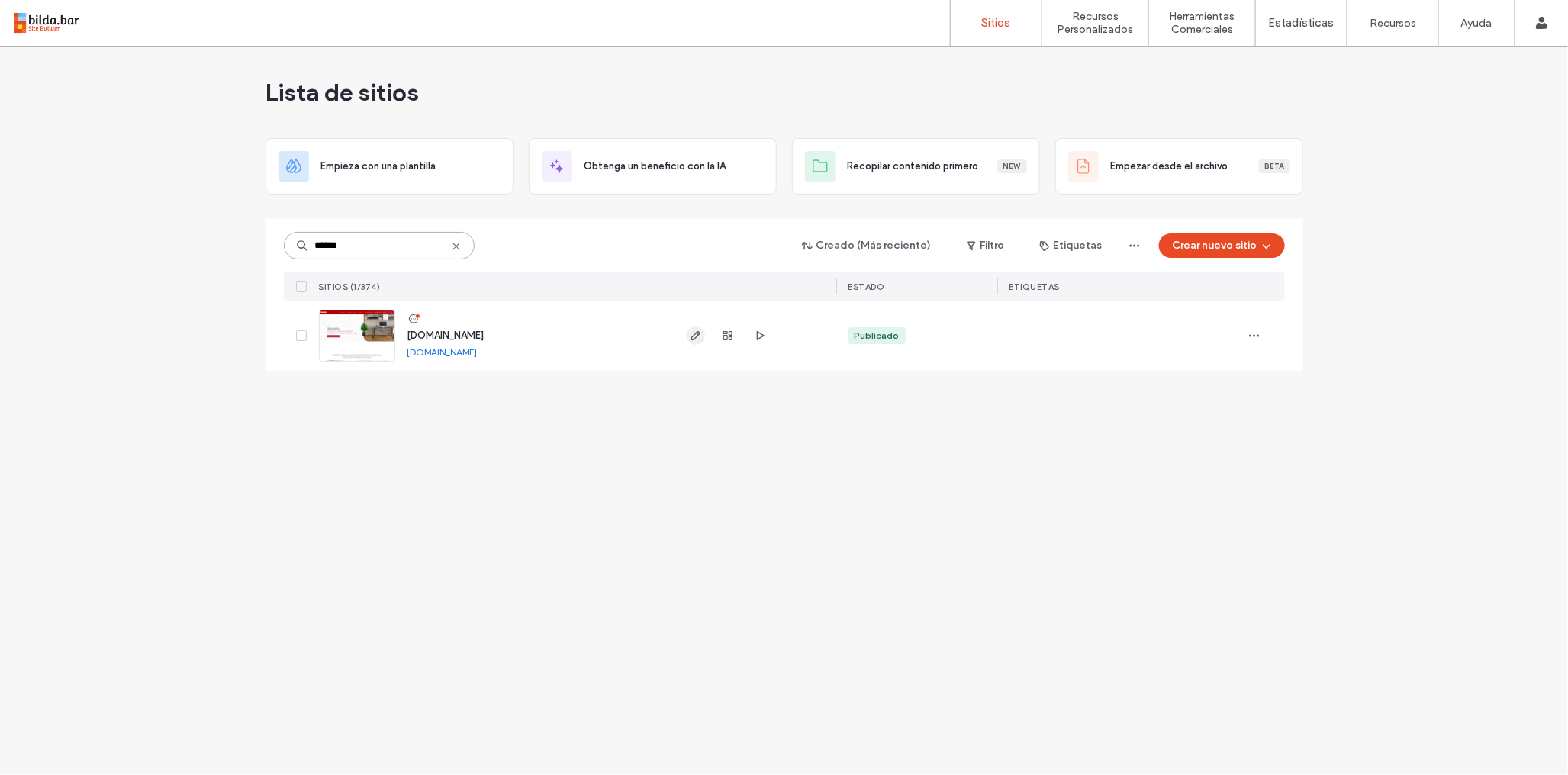
type input "******"
click at [694, 337] on icon "button" at bounding box center [696, 335] width 12 height 12
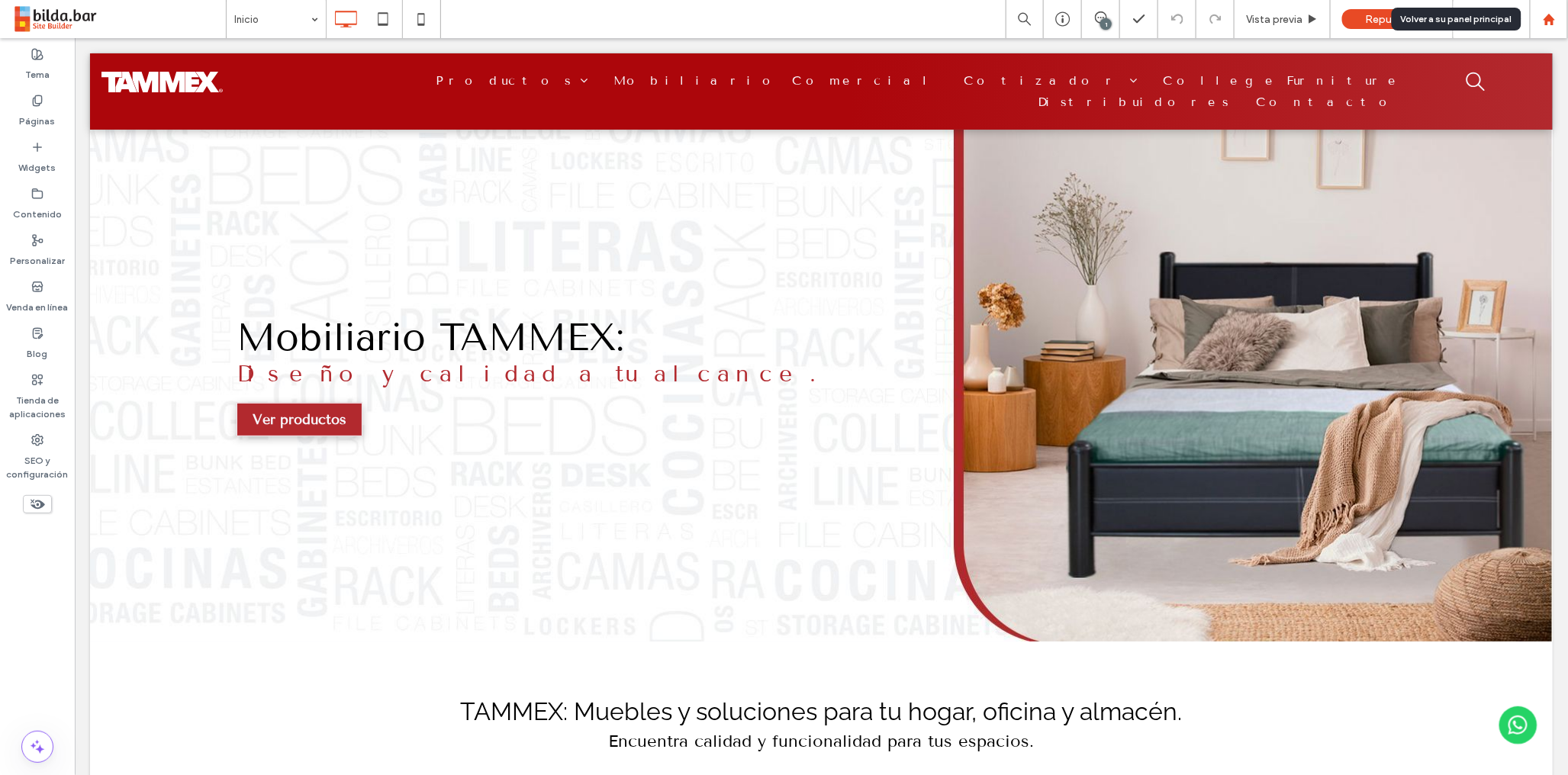
click at [1557, 22] on div at bounding box center [1548, 20] width 37 height 13
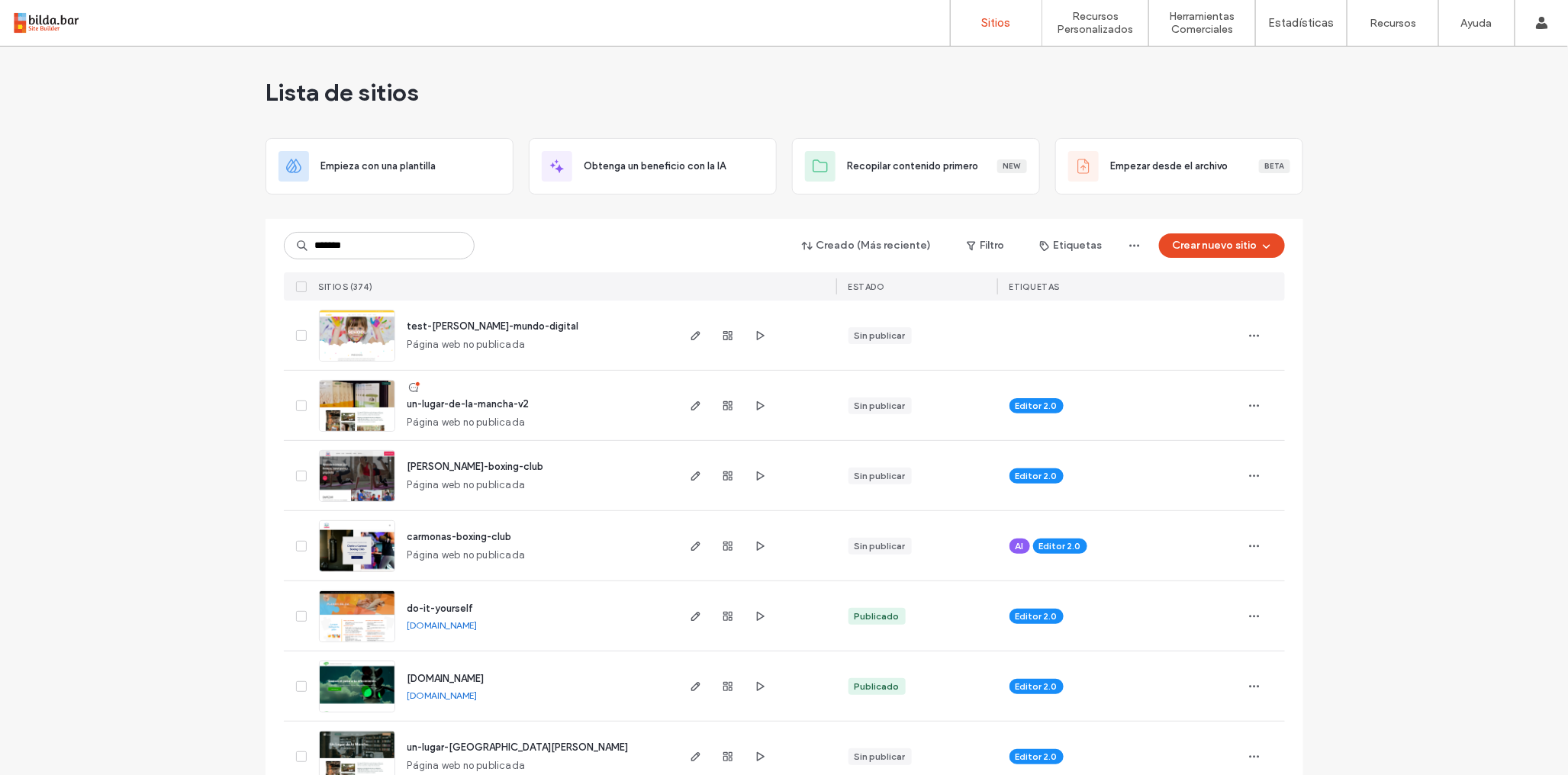
type input "*******"
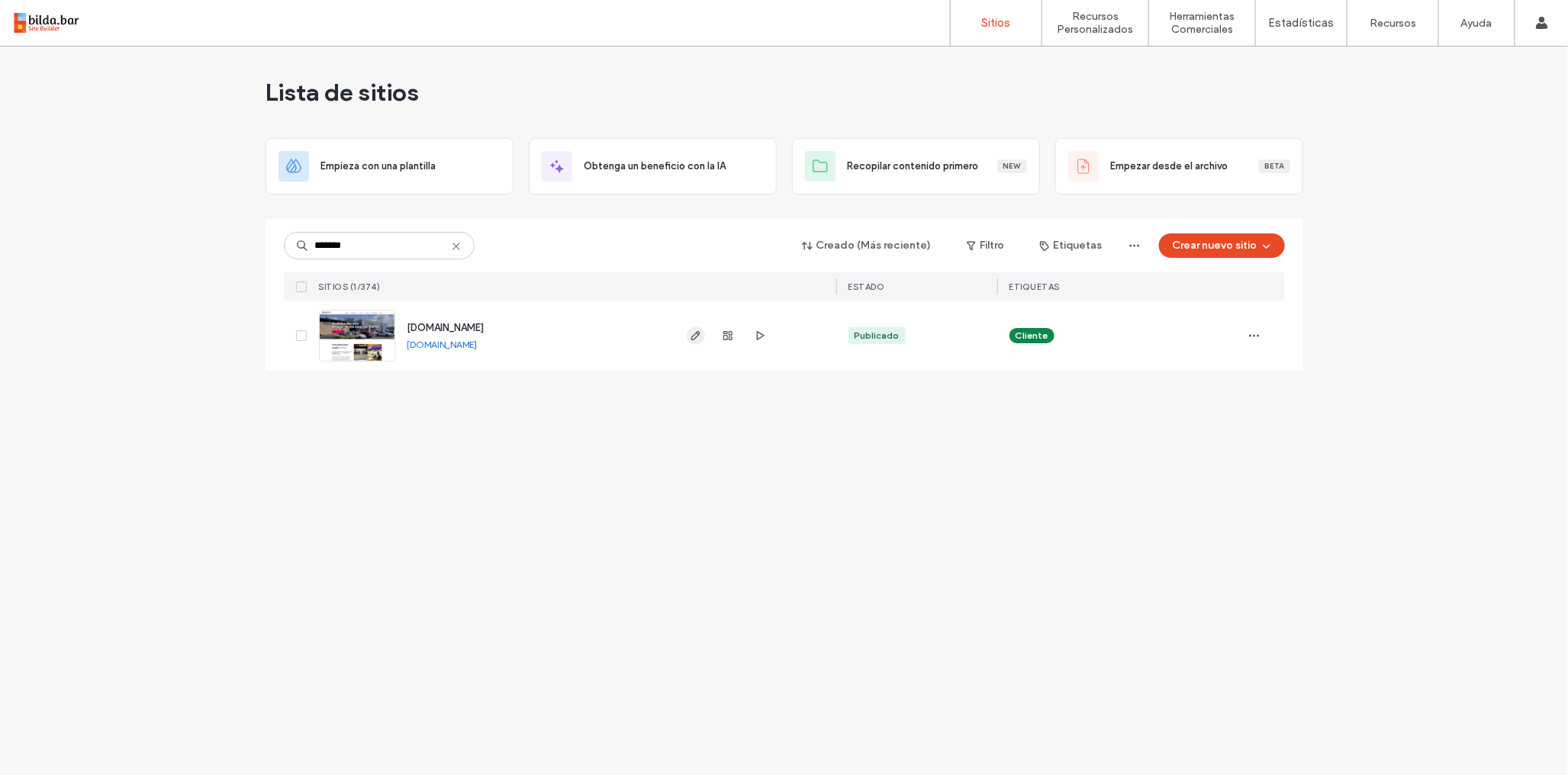
click at [692, 339] on icon "button" at bounding box center [696, 335] width 12 height 12
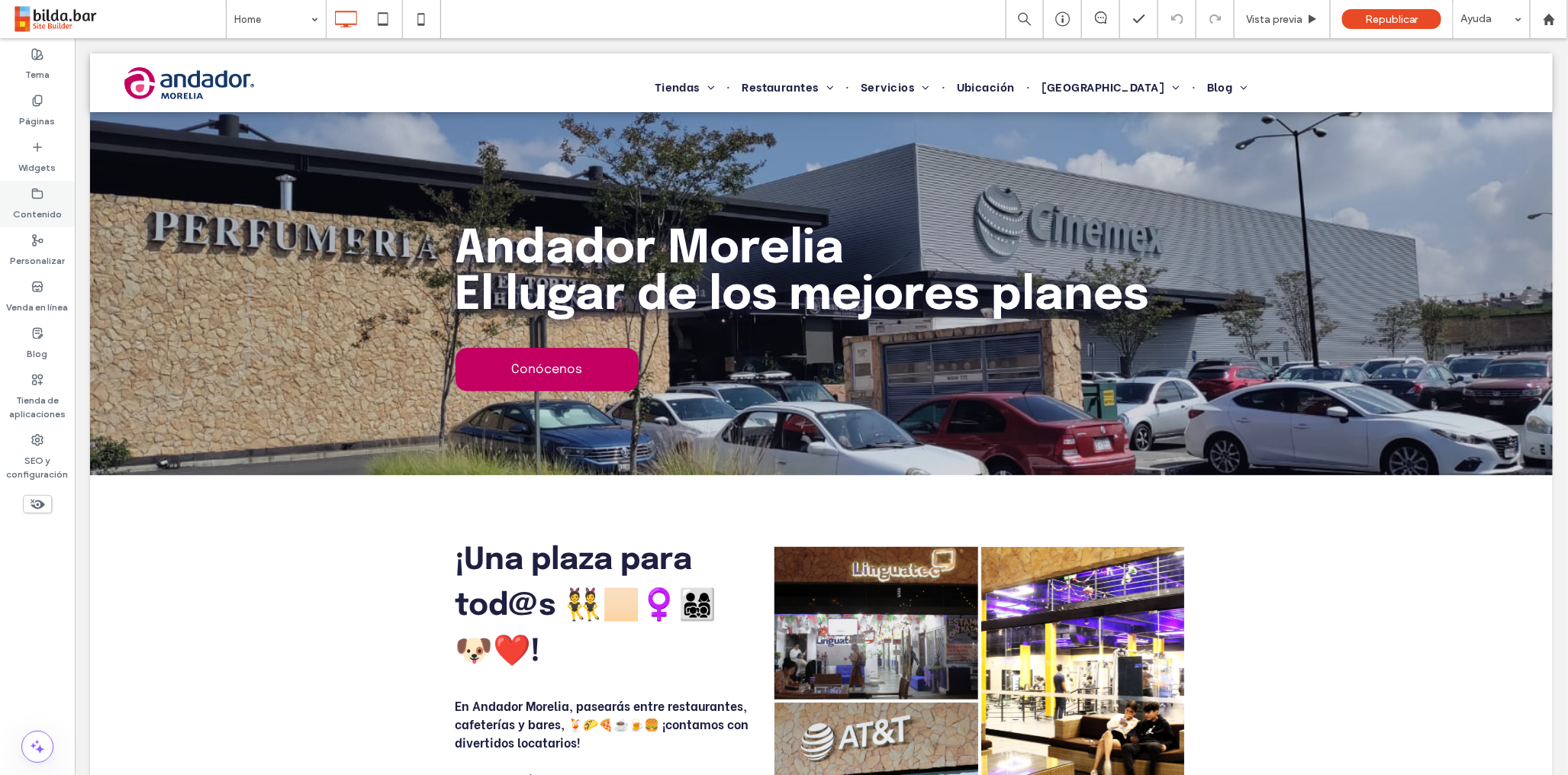
click at [40, 202] on label "Contenido" at bounding box center [38, 211] width 49 height 22
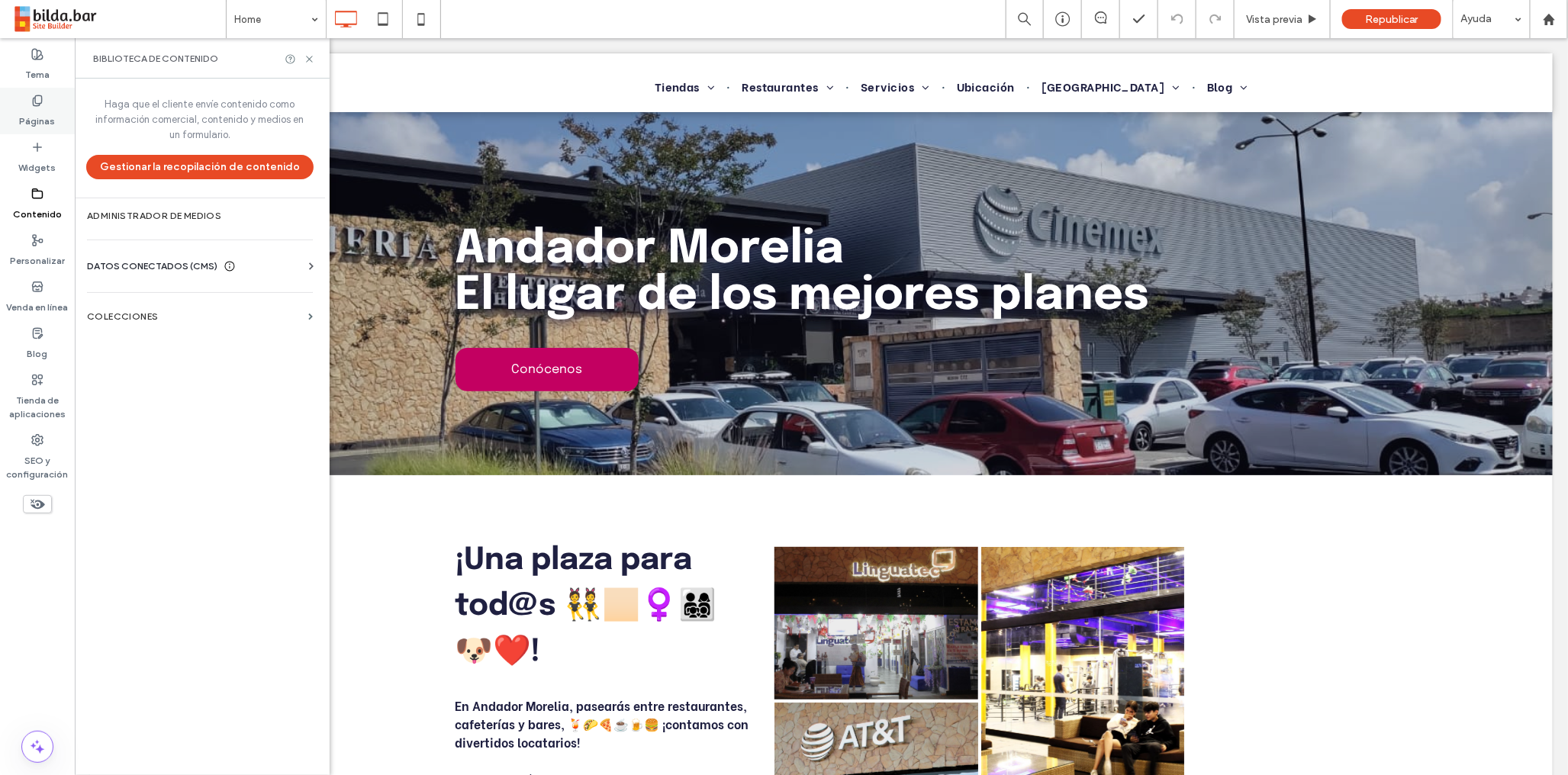
drag, startPoint x: 39, startPoint y: 110, endPoint x: 42, endPoint y: 100, distance: 10.4
click at [39, 110] on label "Páginas" at bounding box center [38, 117] width 36 height 22
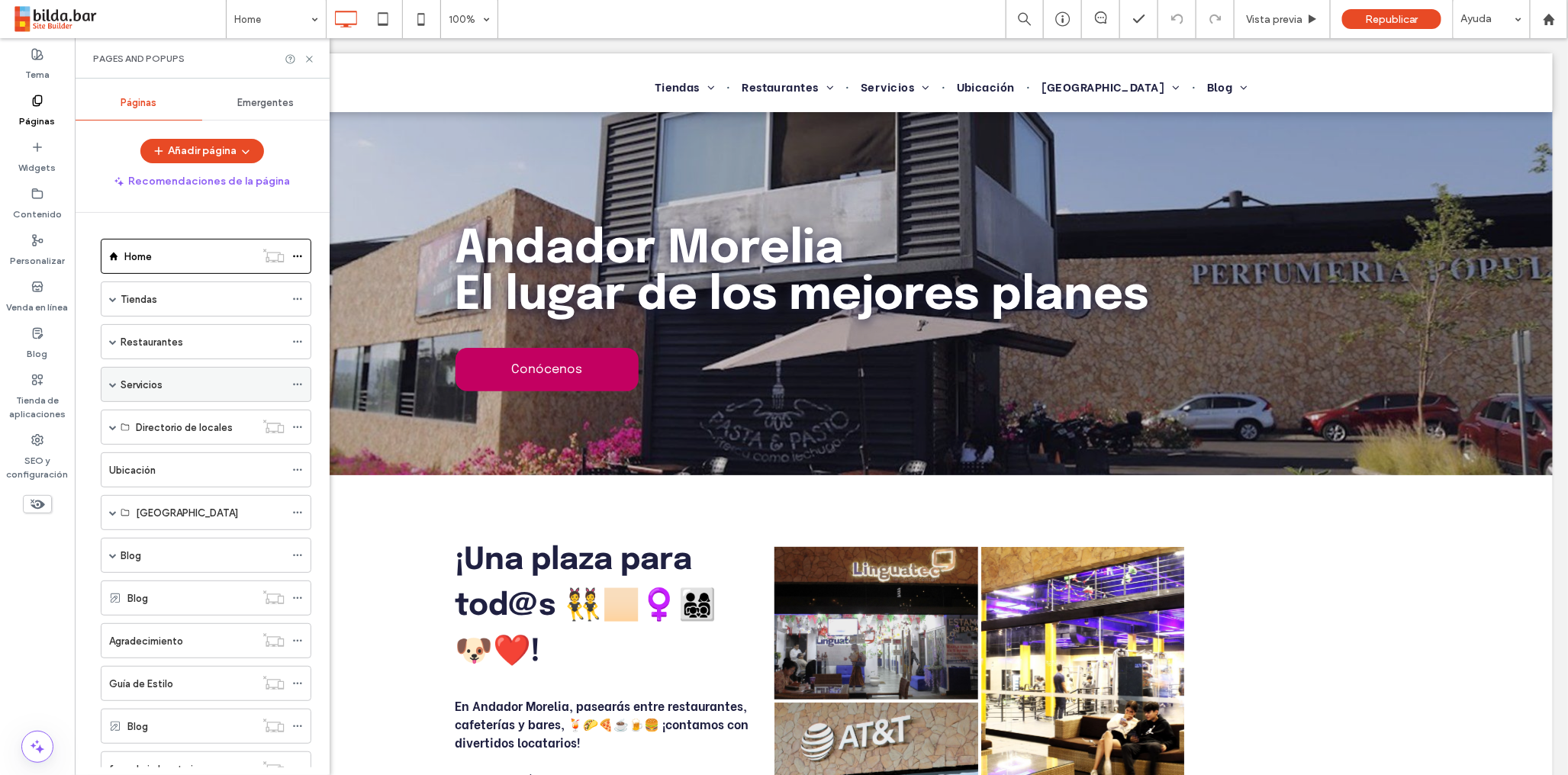
drag, startPoint x: 110, startPoint y: 384, endPoint x: 115, endPoint y: 392, distance: 9.4
click at [110, 383] on span at bounding box center [113, 384] width 8 height 8
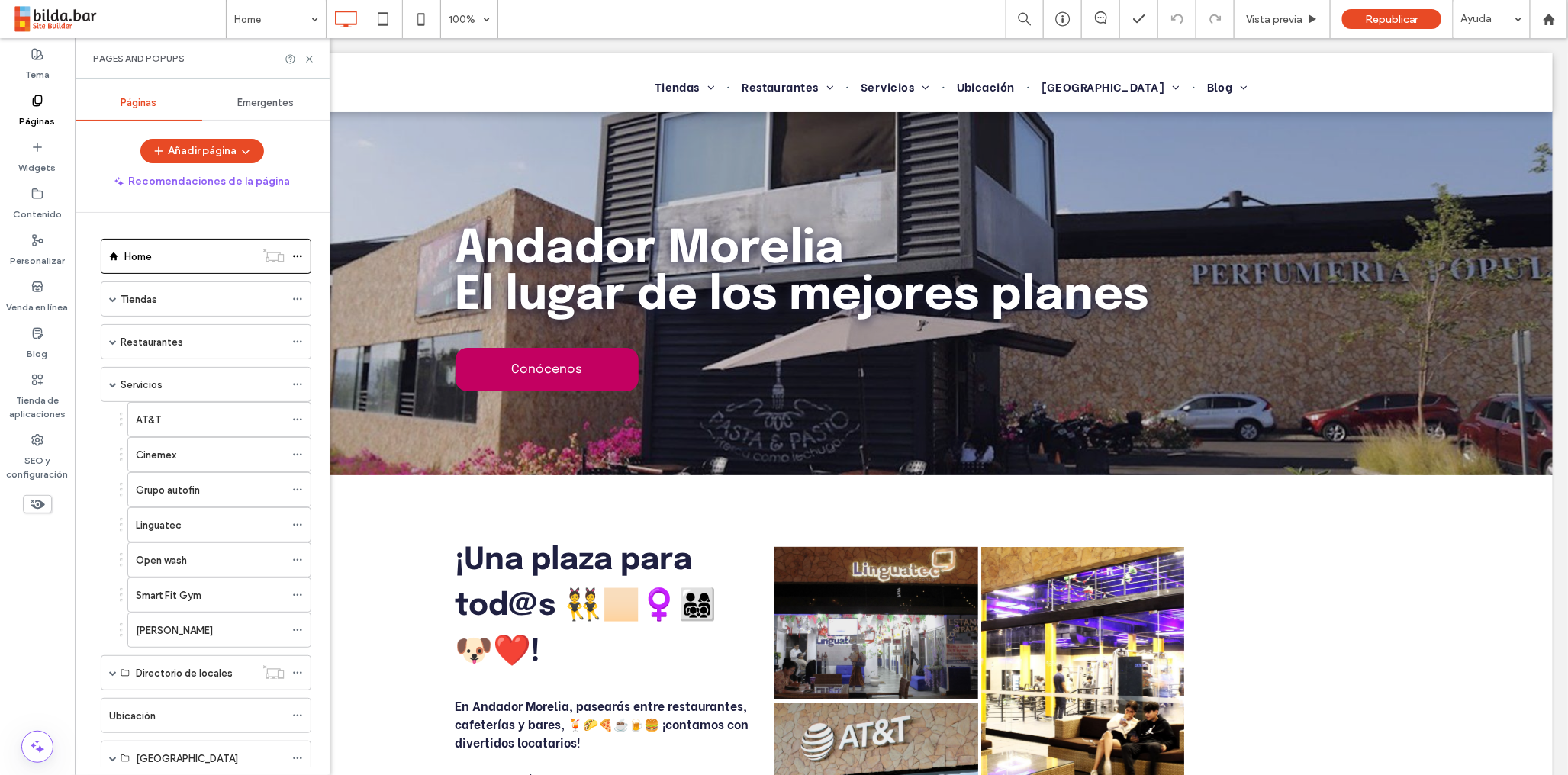
click at [173, 636] on label "Varr Barber" at bounding box center [175, 631] width 77 height 26
click at [302, 631] on icon at bounding box center [297, 630] width 10 height 10
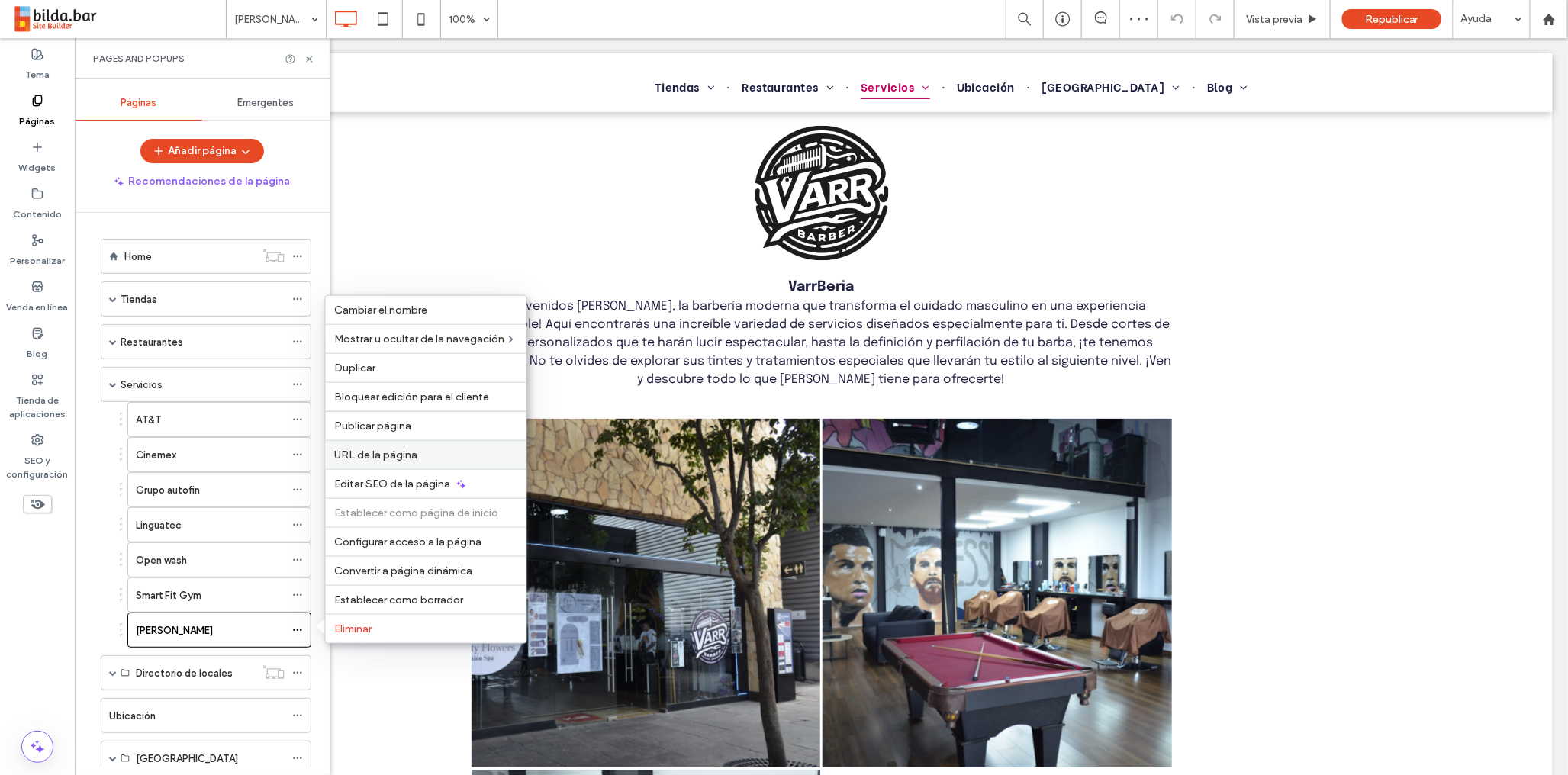
click at [396, 453] on span "URL de la página" at bounding box center [377, 455] width 83 height 13
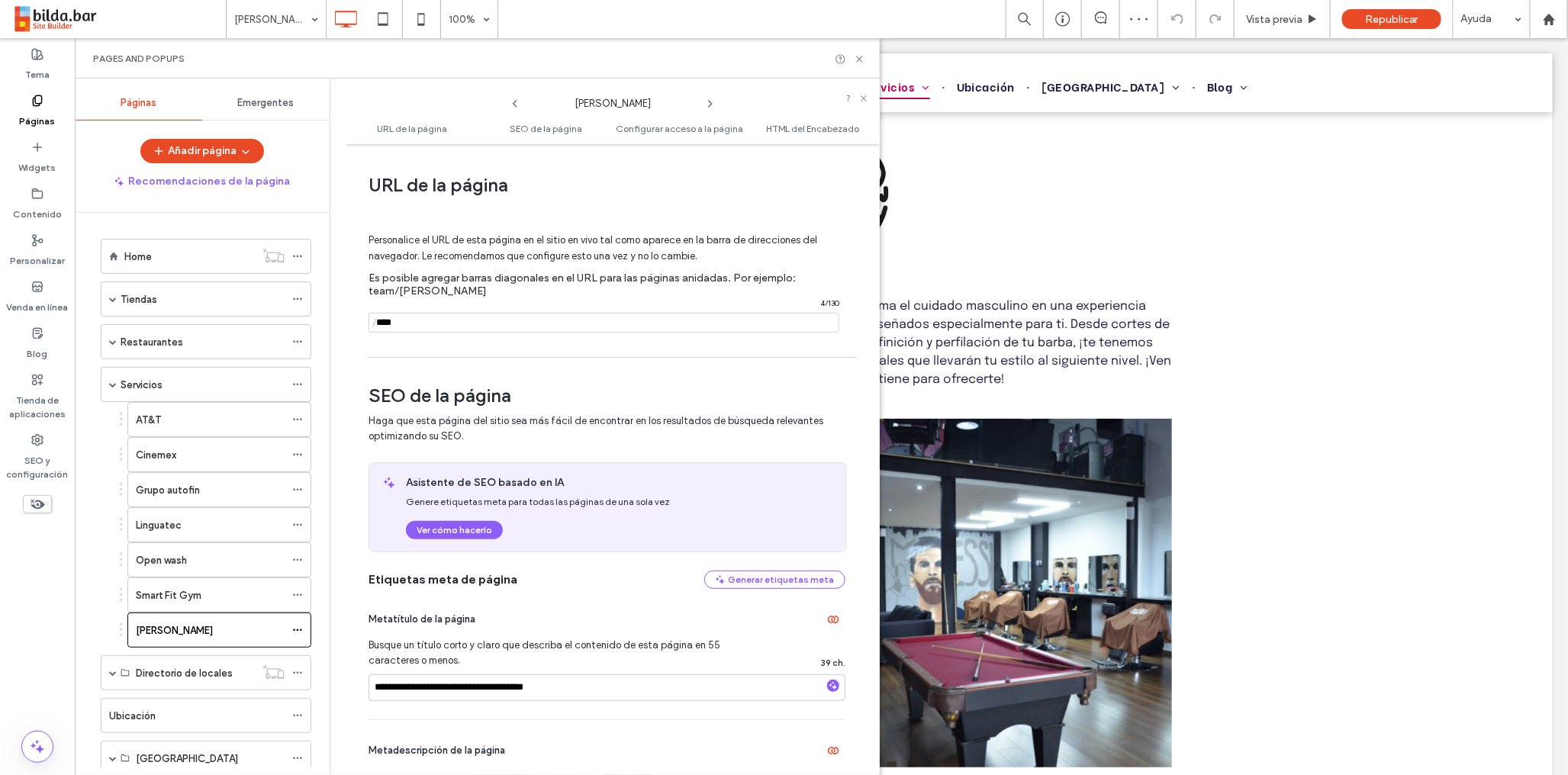
drag, startPoint x: 402, startPoint y: 320, endPoint x: 370, endPoint y: 328, distance: 33.0
click at [384, 321] on input "notEmpty" at bounding box center [603, 322] width 471 height 20
type input "**********"
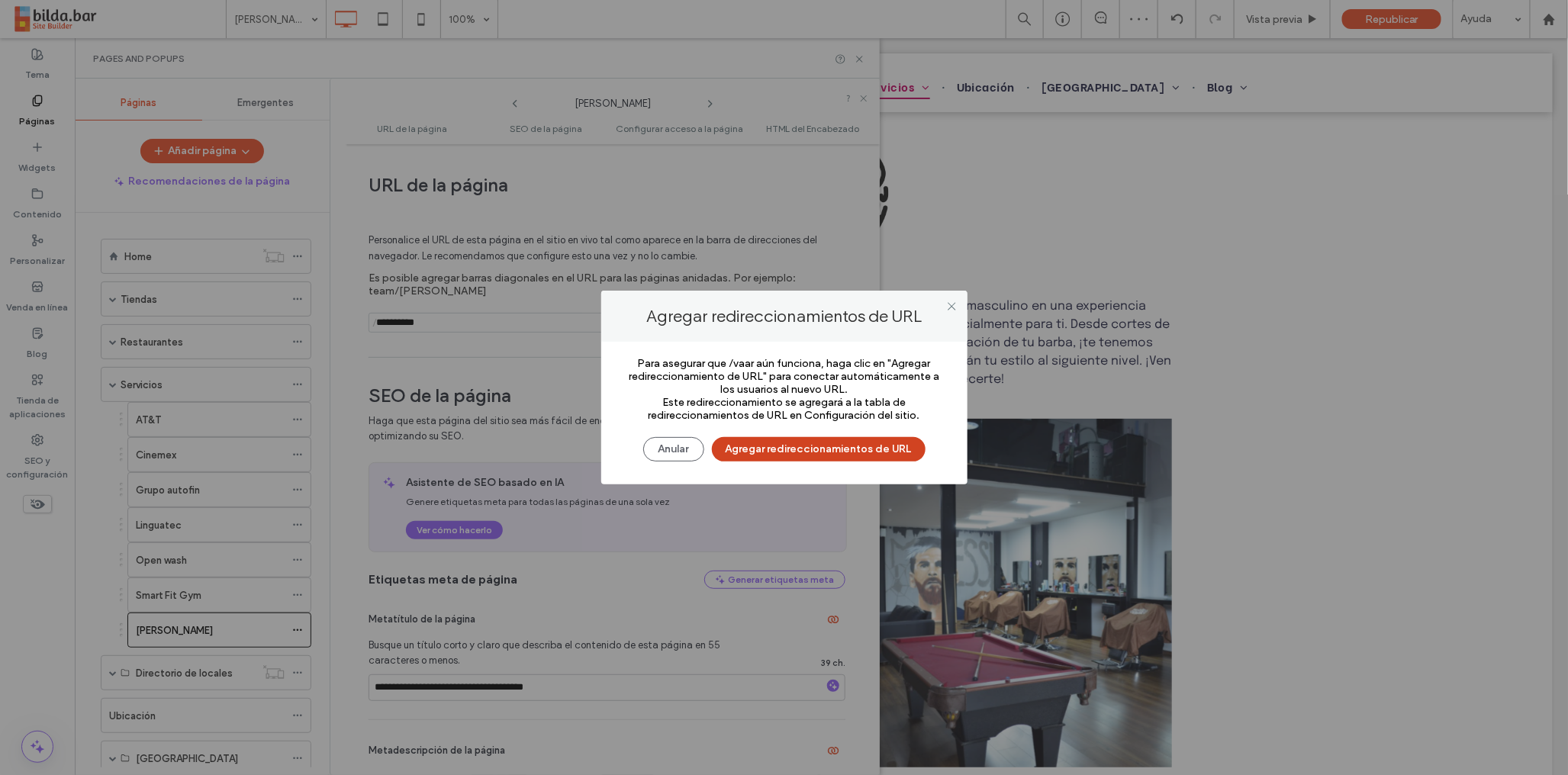
click at [771, 449] on button "Agregar redireccionamientos de URL" at bounding box center [818, 449] width 213 height 25
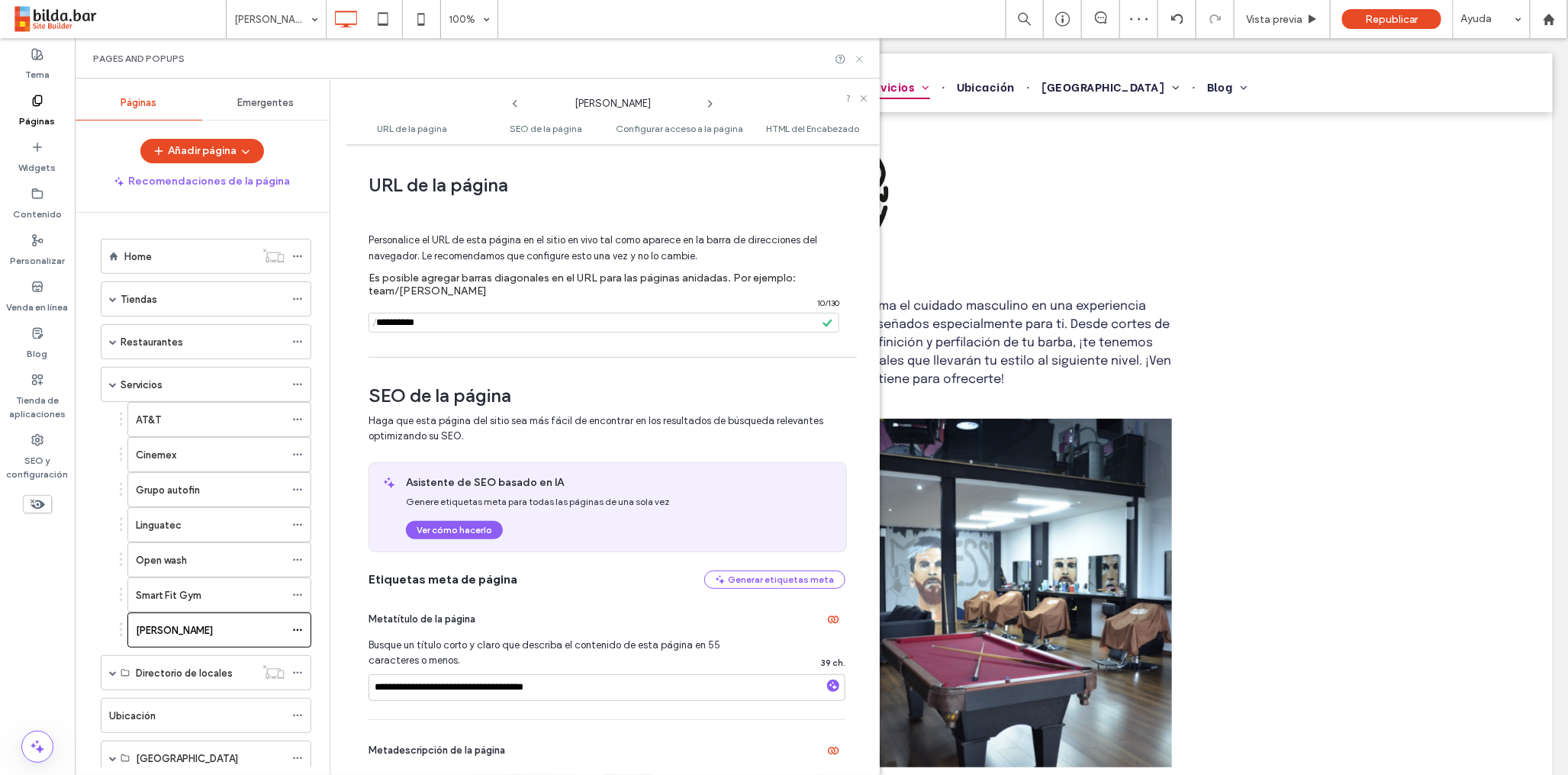
click at [861, 58] on icon at bounding box center [859, 59] width 11 height 11
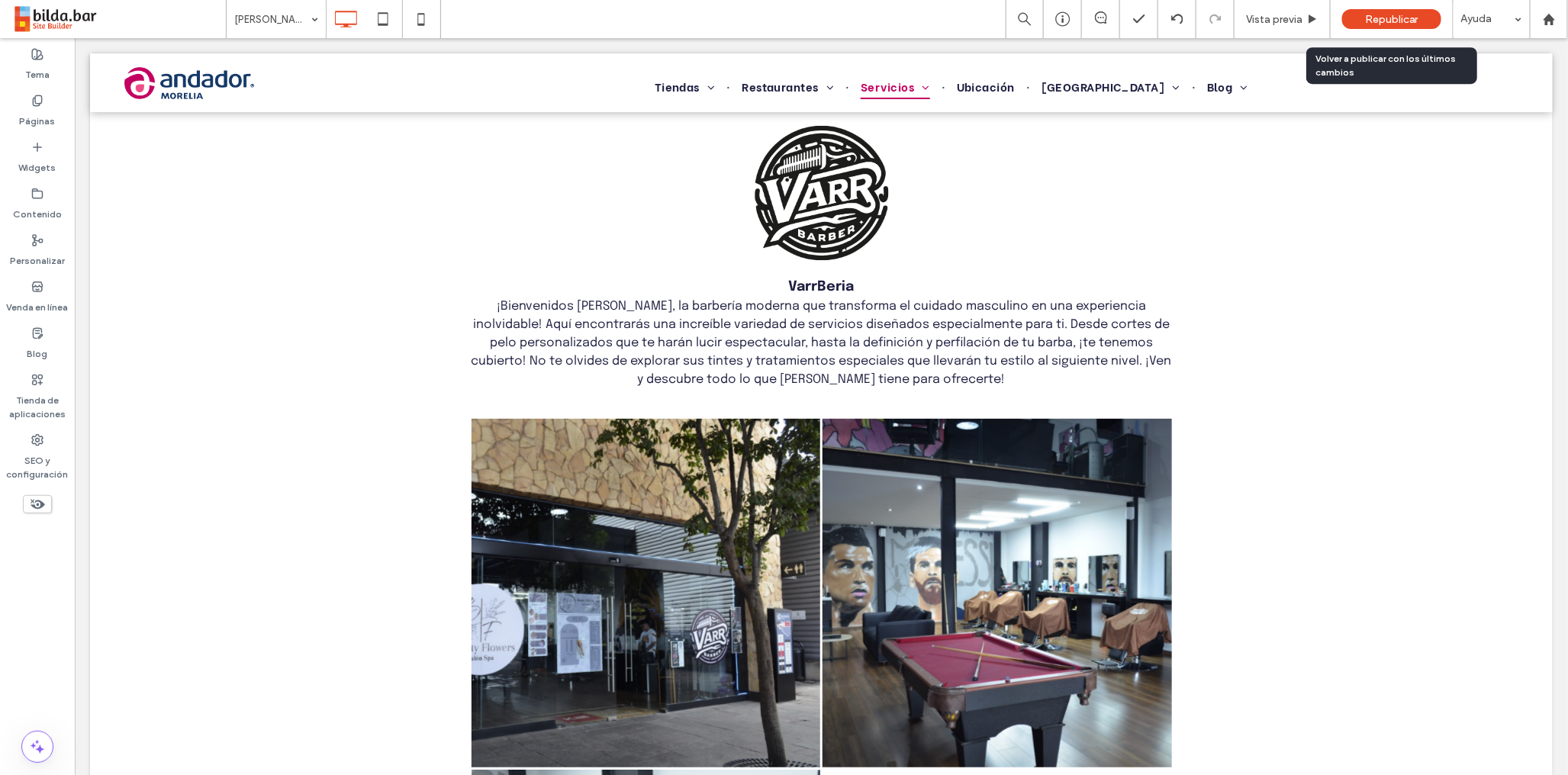
click at [1384, 16] on span "Republicar" at bounding box center [1391, 20] width 54 height 13
